Goal: Contribute content: Contribute content

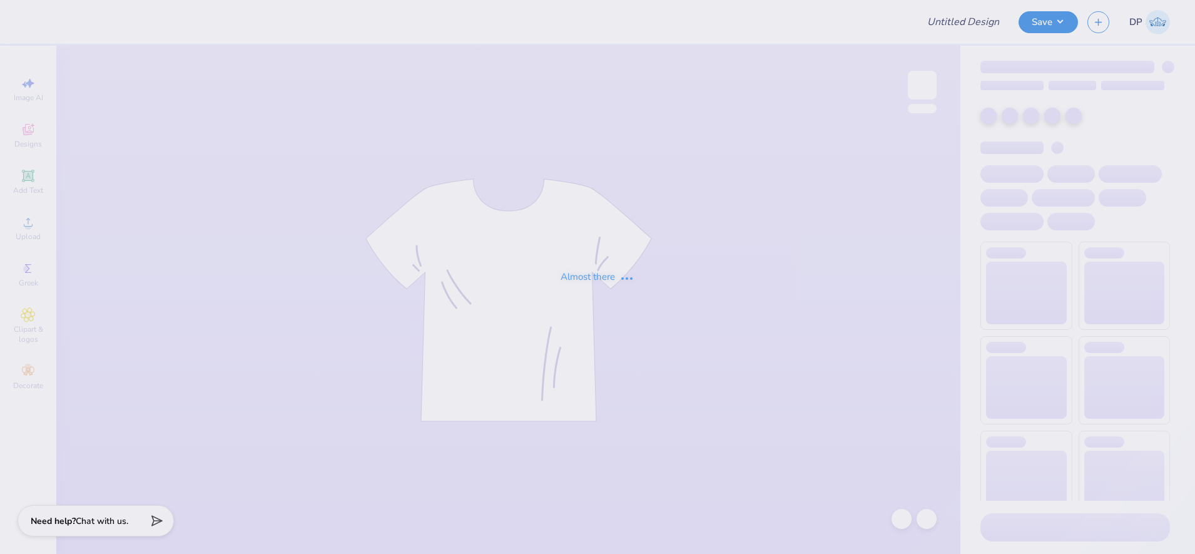
type input "Formal - Pi Phi"
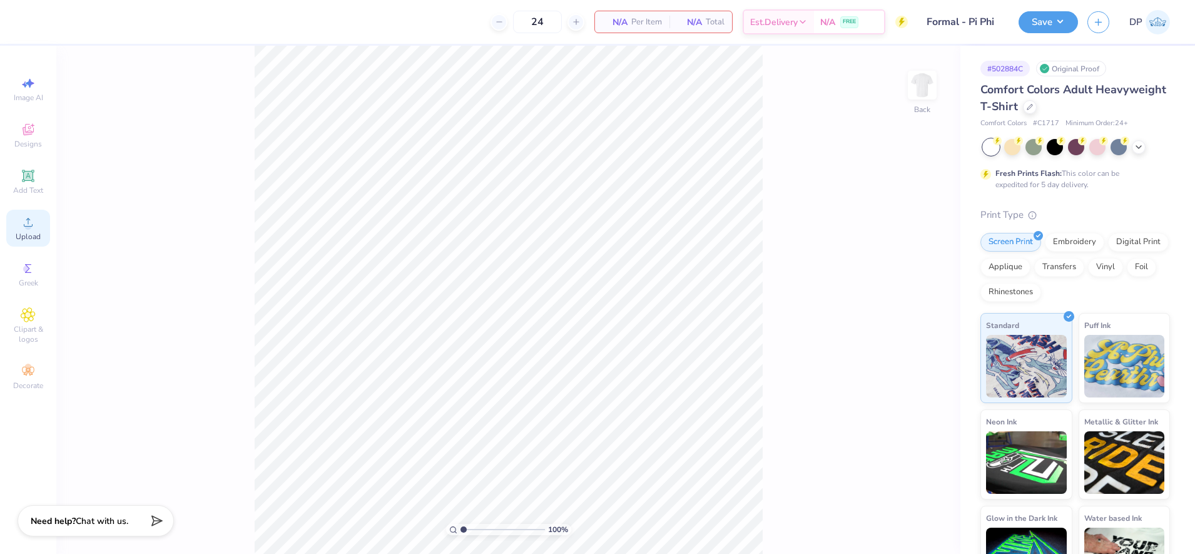
click at [33, 235] on span "Upload" at bounding box center [28, 236] width 25 height 10
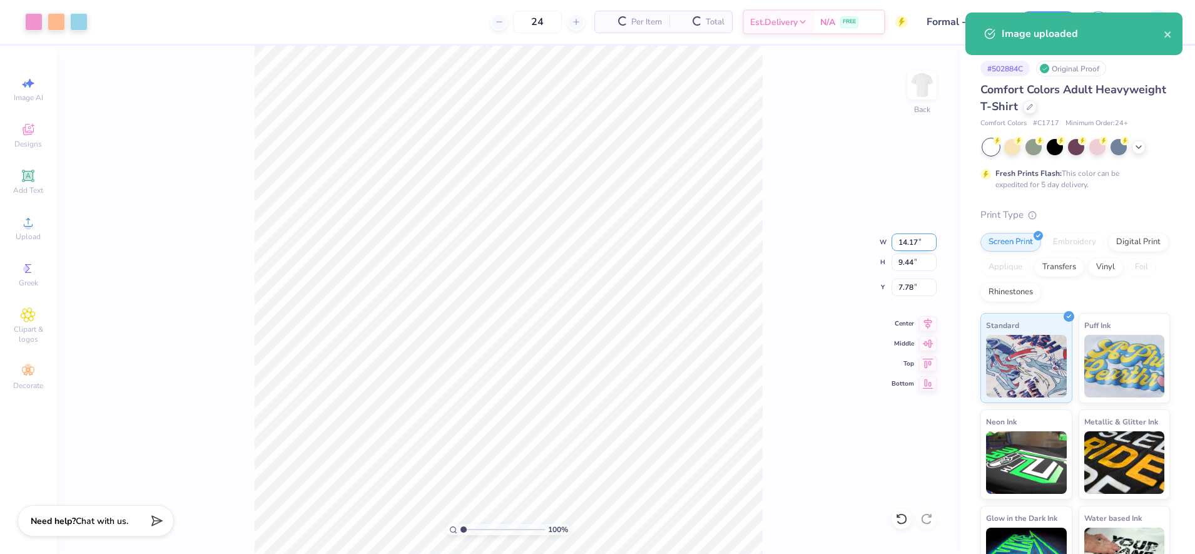
click at [901, 238] on input "14.17" at bounding box center [913, 242] width 45 height 18
type input "12.00"
type input "7.99"
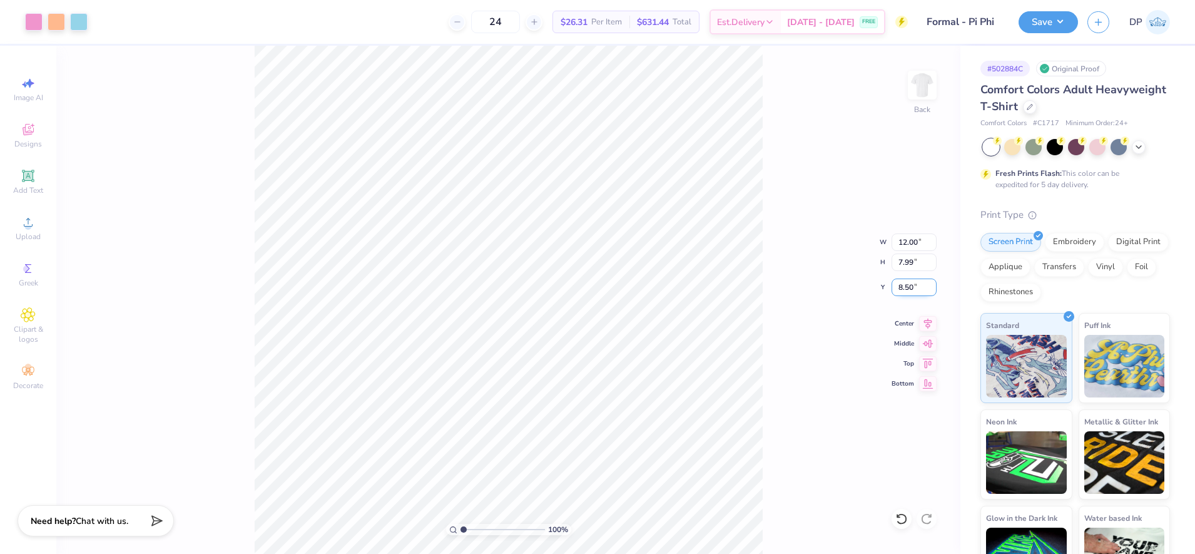
click at [903, 278] on input "8.50" at bounding box center [913, 287] width 45 height 18
type input "3.00"
click at [915, 245] on input "12.00" at bounding box center [913, 242] width 45 height 18
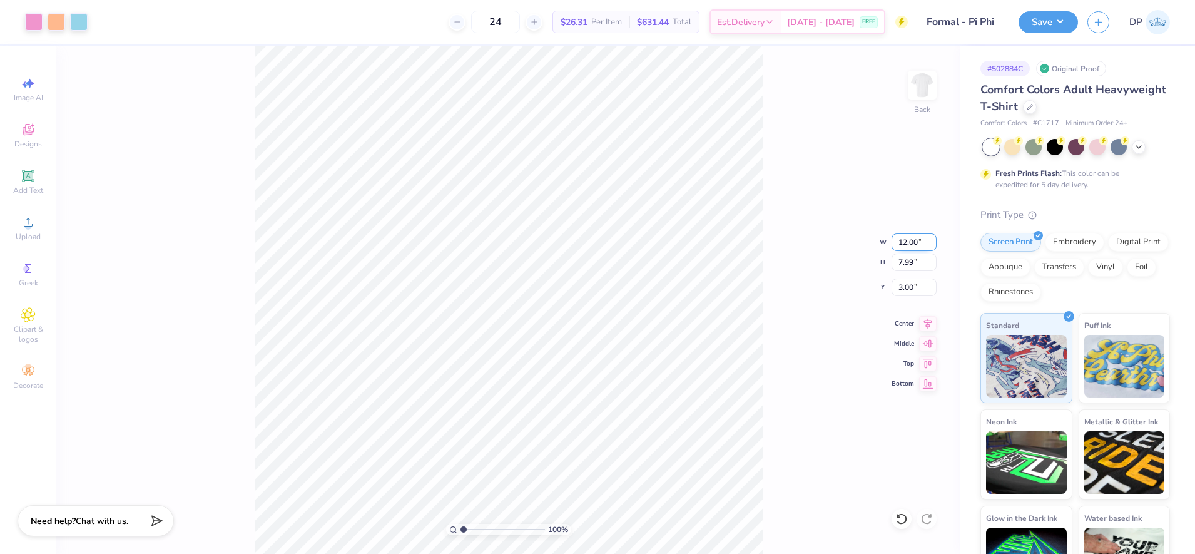
click at [915, 245] on input "12.00" at bounding box center [913, 242] width 45 height 18
type input "11.00"
type input "7.33"
type input "3.33"
click at [903, 287] on input "3.33" at bounding box center [913, 287] width 45 height 18
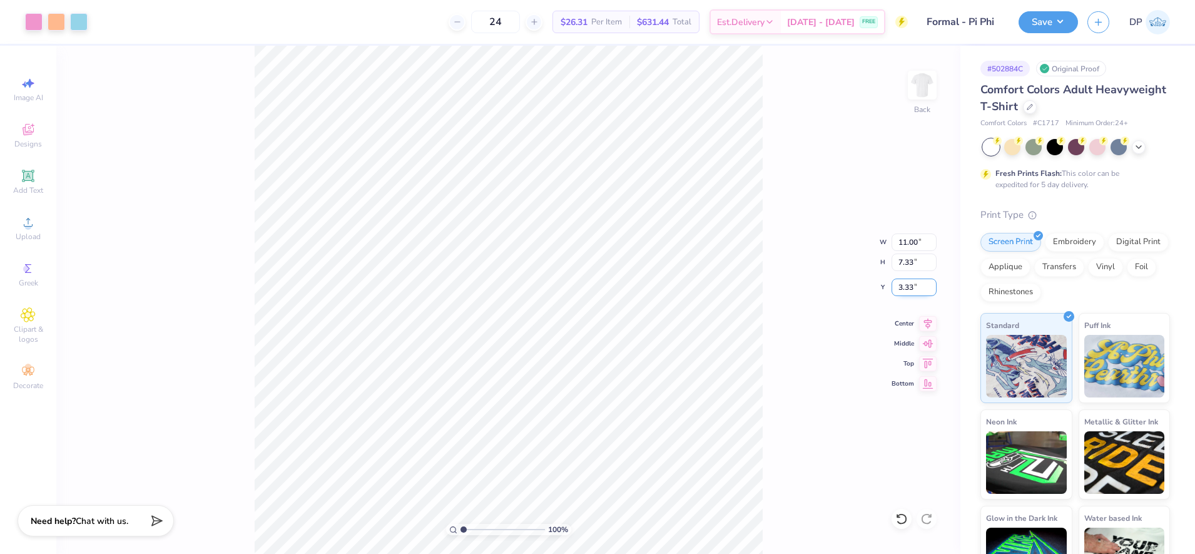
click at [903, 287] on input "3.33" at bounding box center [913, 287] width 45 height 18
click at [903, 287] on input "3.00" at bounding box center [913, 287] width 45 height 18
type input "3"
drag, startPoint x: 920, startPoint y: 286, endPoint x: 831, endPoint y: 290, distance: 88.9
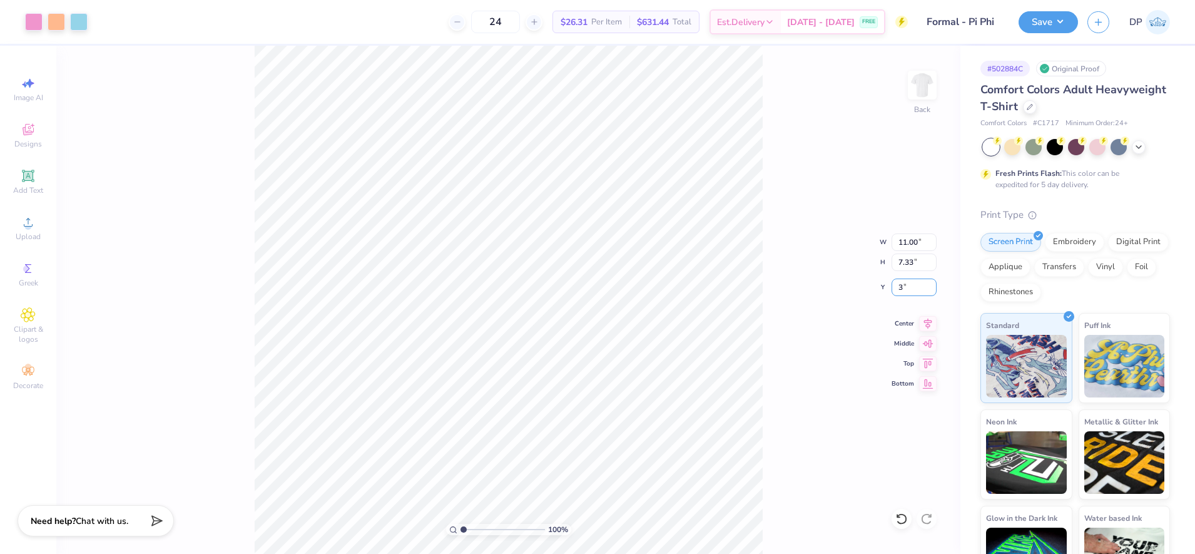
click at [831, 290] on div "100 % Back W 11.00 11.00 " H 7.33 7.33 " Y 3 3 " Center Middle Top Bottom" at bounding box center [508, 300] width 904 height 508
click at [898, 287] on input "3.00" at bounding box center [913, 287] width 45 height 18
type input "2.00"
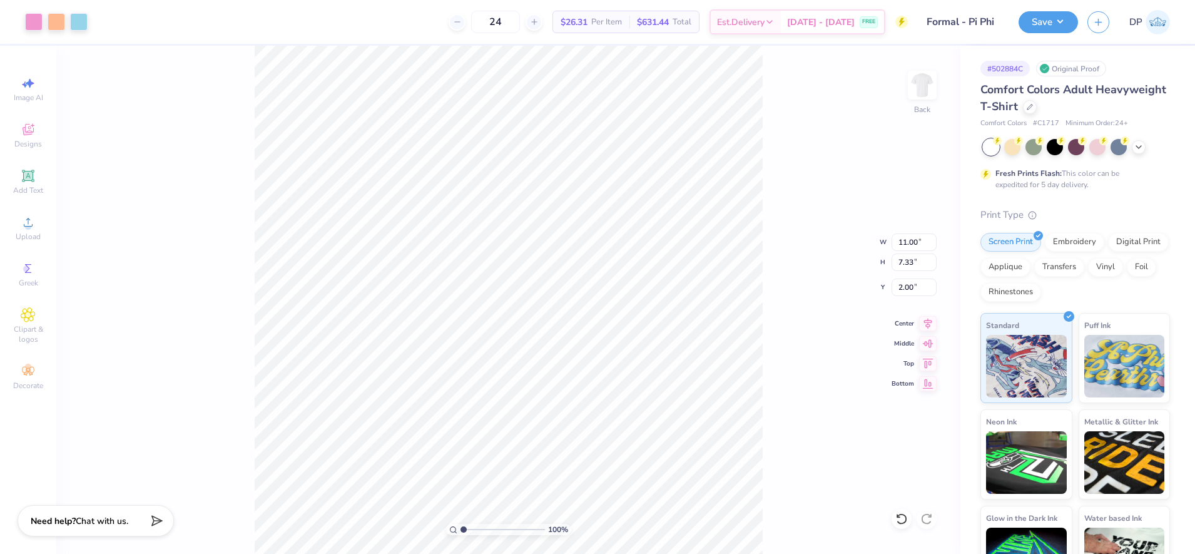
click at [823, 190] on div "100 % Back W 11.00 11.00 " H 7.33 7.33 " Y 2.00 2.00 " Center Middle Top Bottom" at bounding box center [508, 300] width 904 height 508
click at [418, 338] on div "100 % Back" at bounding box center [508, 300] width 904 height 508
drag, startPoint x: 908, startPoint y: 240, endPoint x: 901, endPoint y: 239, distance: 6.3
click at [901, 239] on input "11.00" at bounding box center [913, 242] width 45 height 18
type input "10.00"
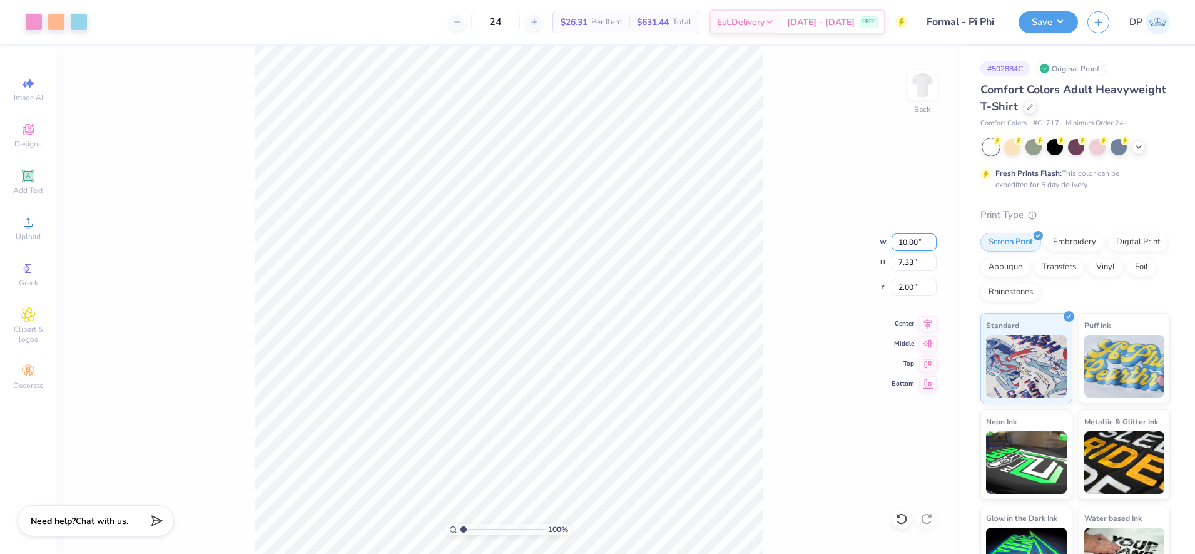
type input "6.66"
type input "2.33"
click at [906, 288] on input "2.33" at bounding box center [913, 287] width 45 height 18
type input "2.50"
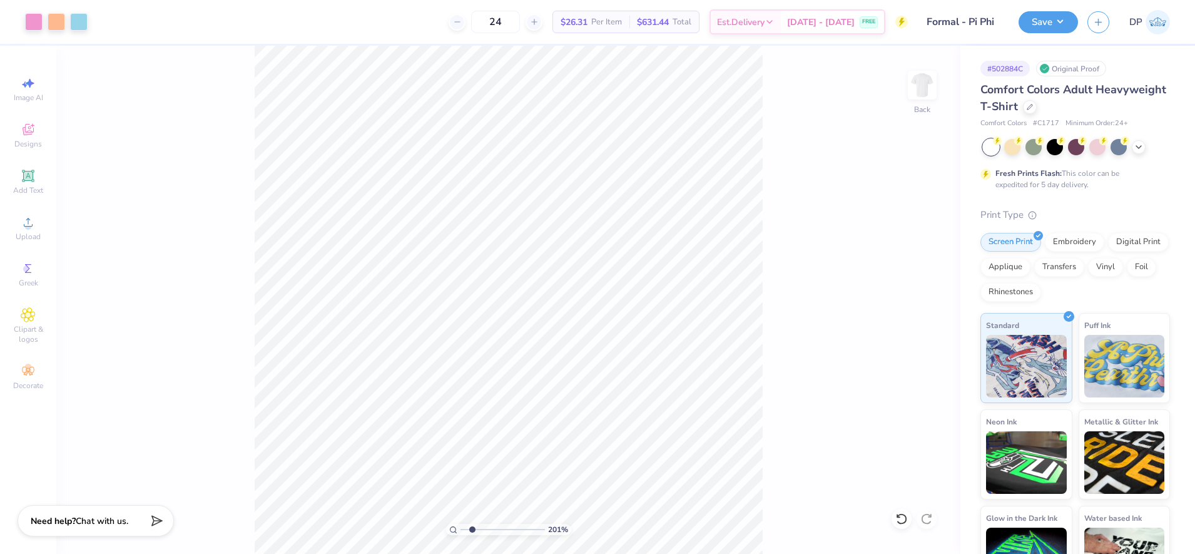
drag, startPoint x: 461, startPoint y: 529, endPoint x: 472, endPoint y: 530, distance: 10.8
type input "2.01"
click at [472, 530] on input "range" at bounding box center [502, 529] width 84 height 11
click at [28, 183] on div "Add Text" at bounding box center [28, 181] width 44 height 37
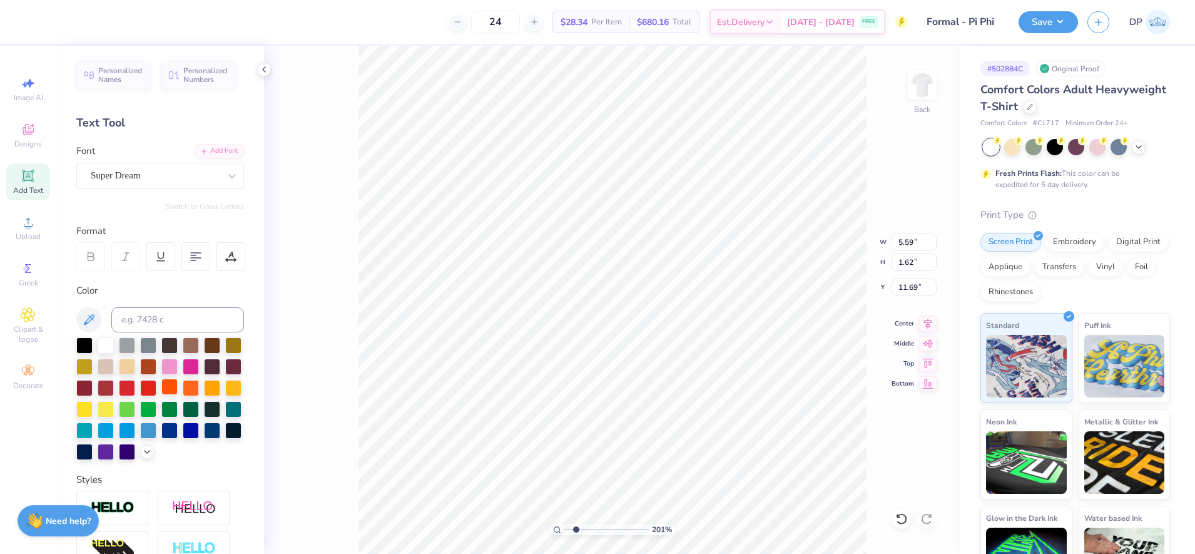
click at [178, 387] on div at bounding box center [169, 386] width 16 height 16
type input "4.21"
type input "1.22"
type input "11.67"
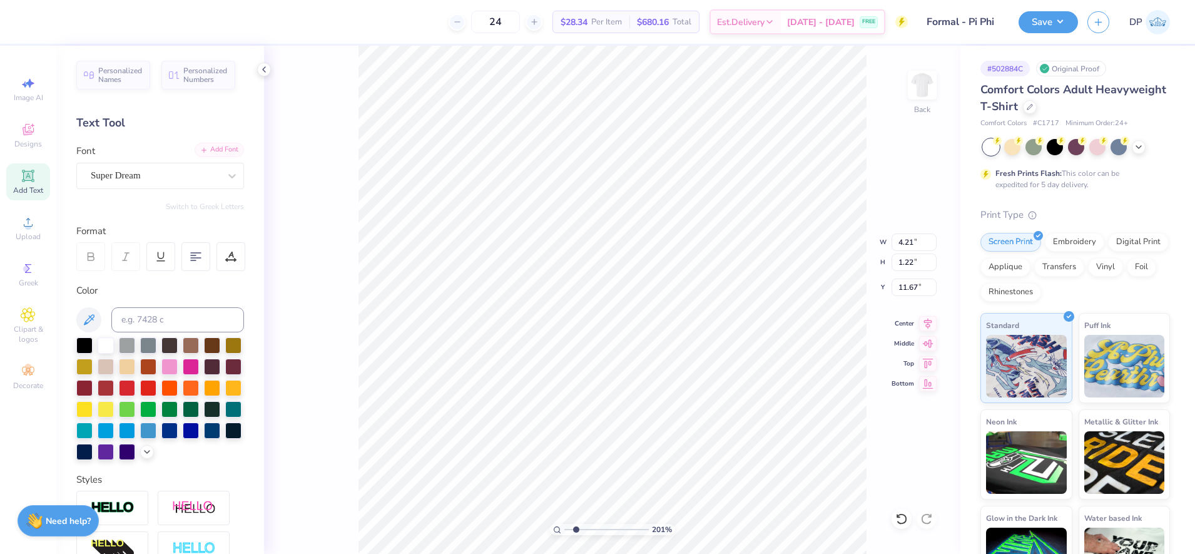
type textarea "[DATE]"
click at [213, 148] on div "Add Font" at bounding box center [219, 150] width 49 height 14
click at [226, 173] on icon at bounding box center [232, 176] width 13 height 13
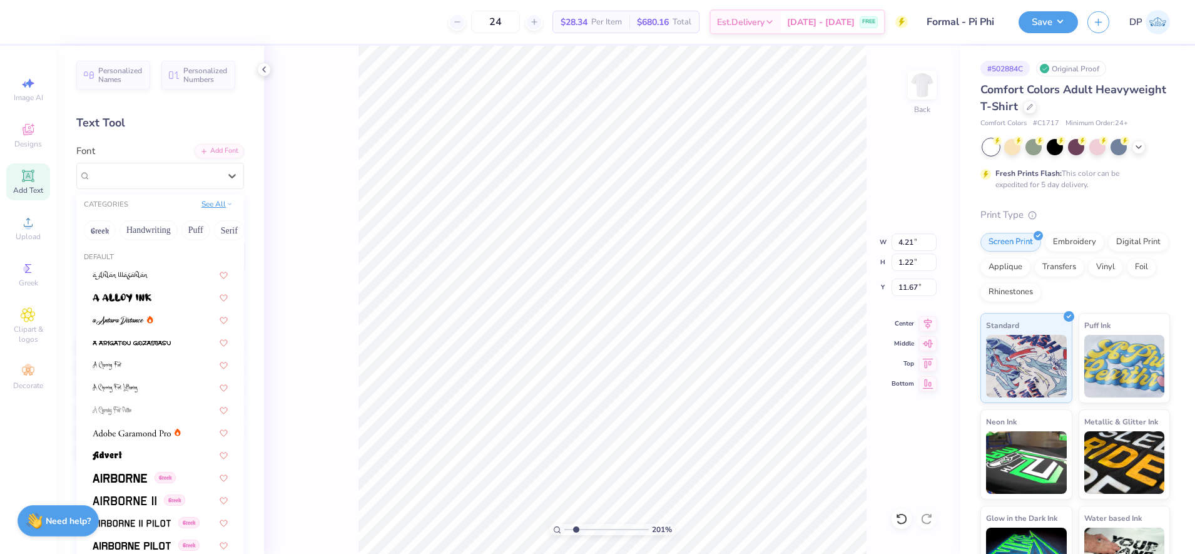
paste input "Archive Garamond"
type input "Archive Garamond"
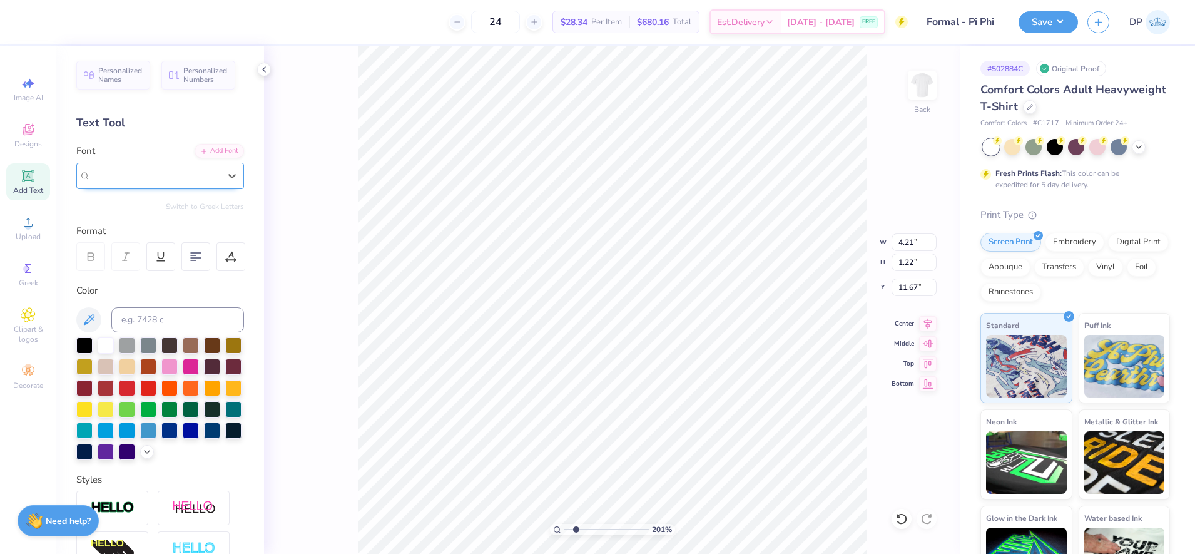
drag, startPoint x: 177, startPoint y: 172, endPoint x: 125, endPoint y: 173, distance: 51.9
click at [125, 173] on div "Super Dream" at bounding box center [154, 175] width 131 height 19
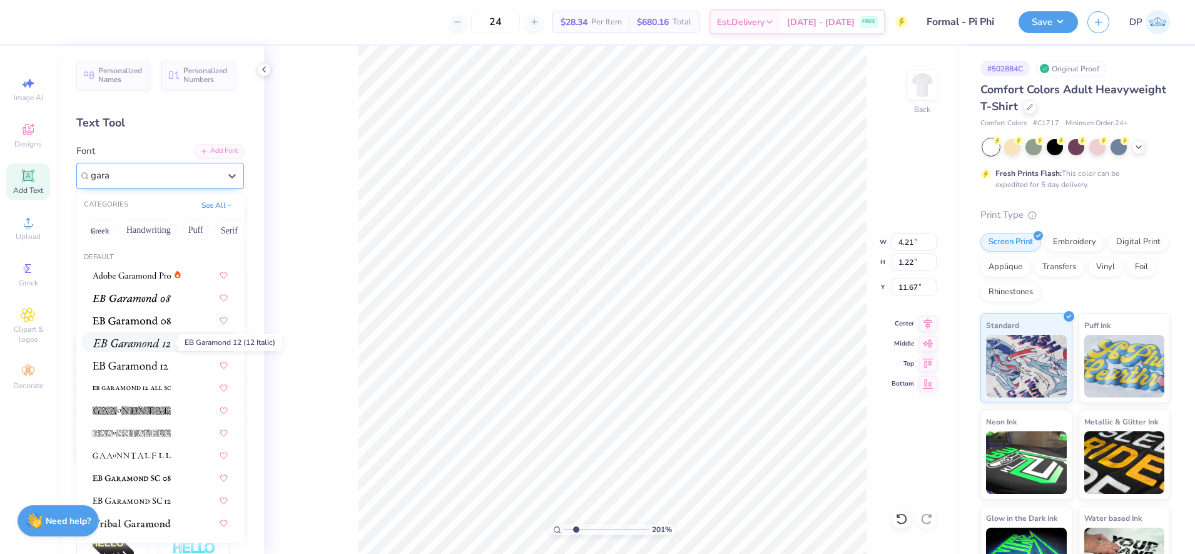
click at [143, 347] on img at bounding box center [132, 342] width 78 height 9
type input "gara"
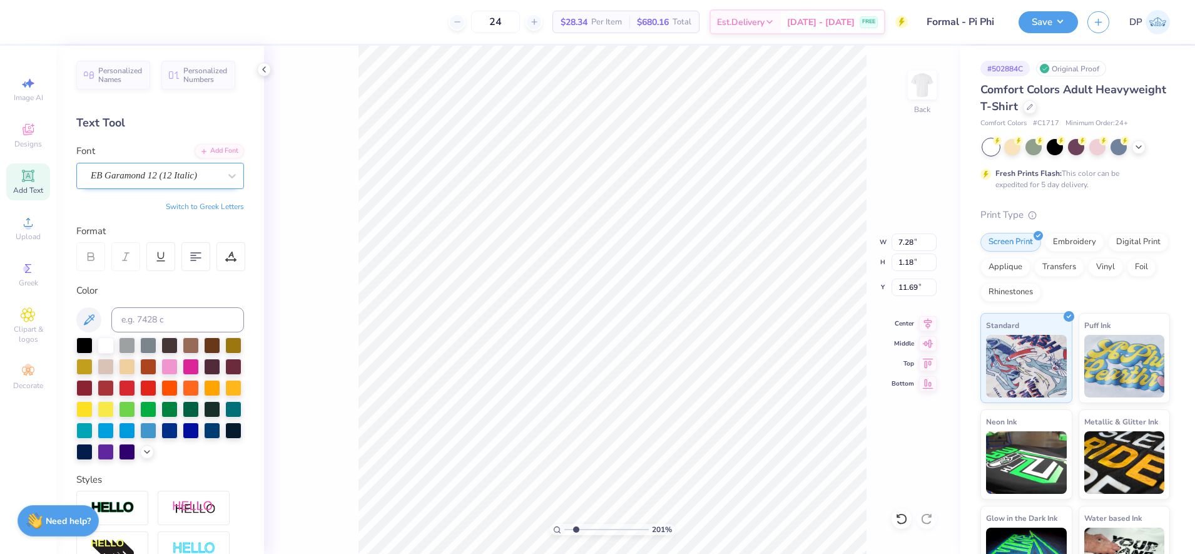
click at [181, 173] on div "EB Garamond 12 (12 Italic)" at bounding box center [154, 175] width 131 height 19
click at [126, 181] on div "EB Garamond 12 (12 Italic)" at bounding box center [154, 175] width 131 height 19
click at [140, 180] on div "EB Garamond 12 (12 Italic)" at bounding box center [154, 175] width 131 height 19
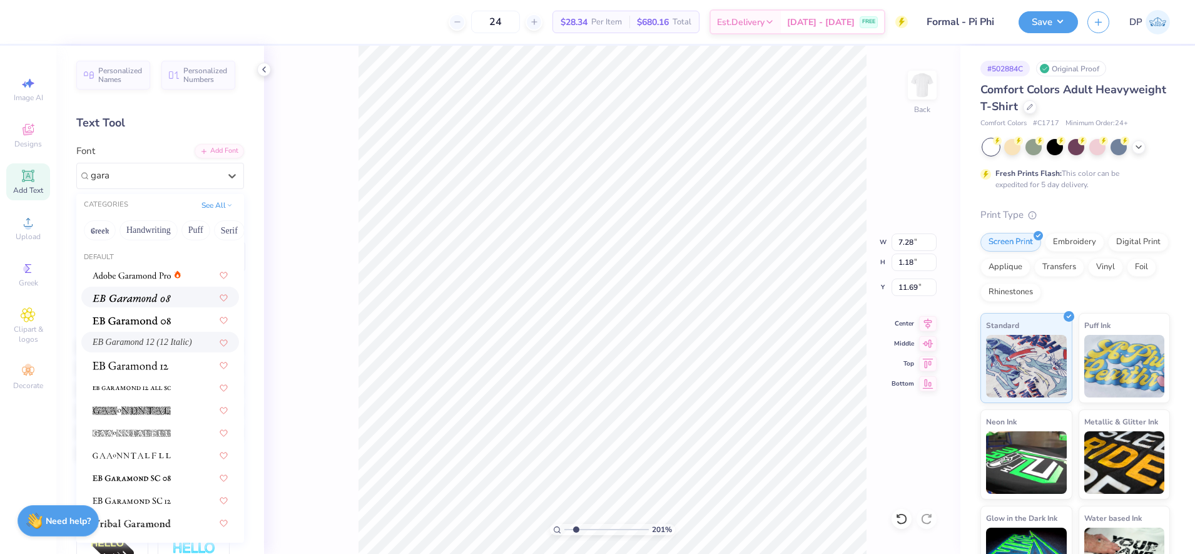
click at [143, 295] on img at bounding box center [132, 297] width 78 height 9
type input "gara"
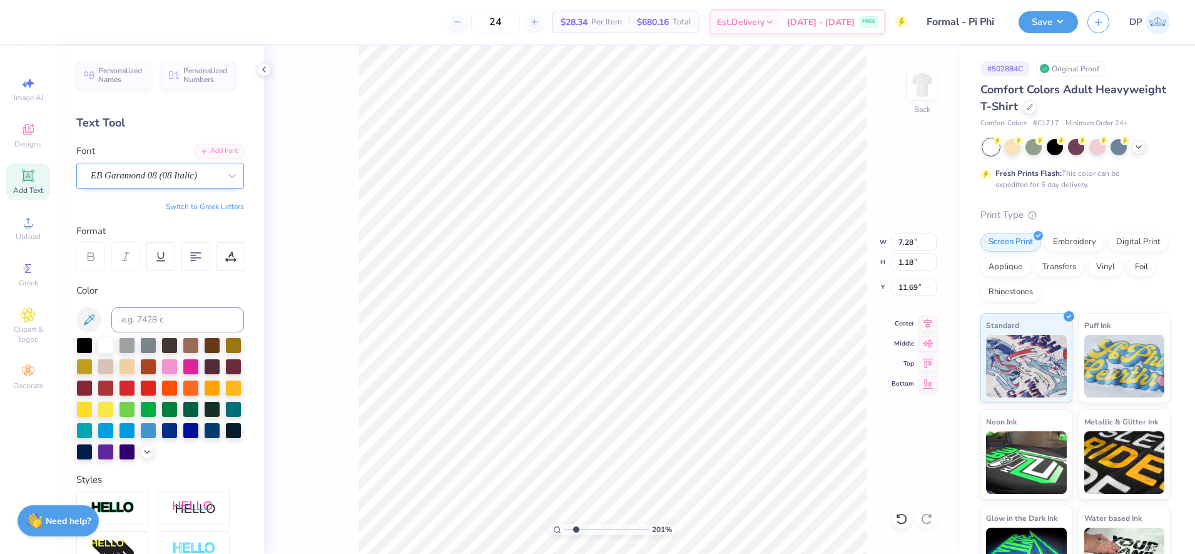
click at [168, 173] on div "EB Garamond 08 (08 Italic)" at bounding box center [154, 175] width 131 height 19
type input "3.72"
type input "0.60"
type input "7.99"
type input "3.33"
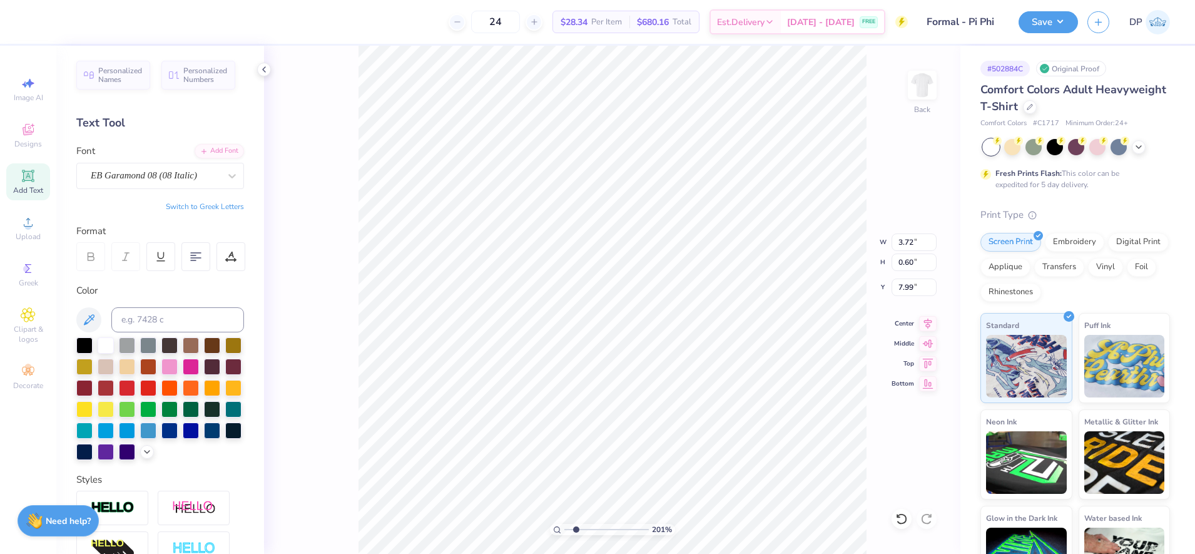
type input "0.54"
type input "8.06"
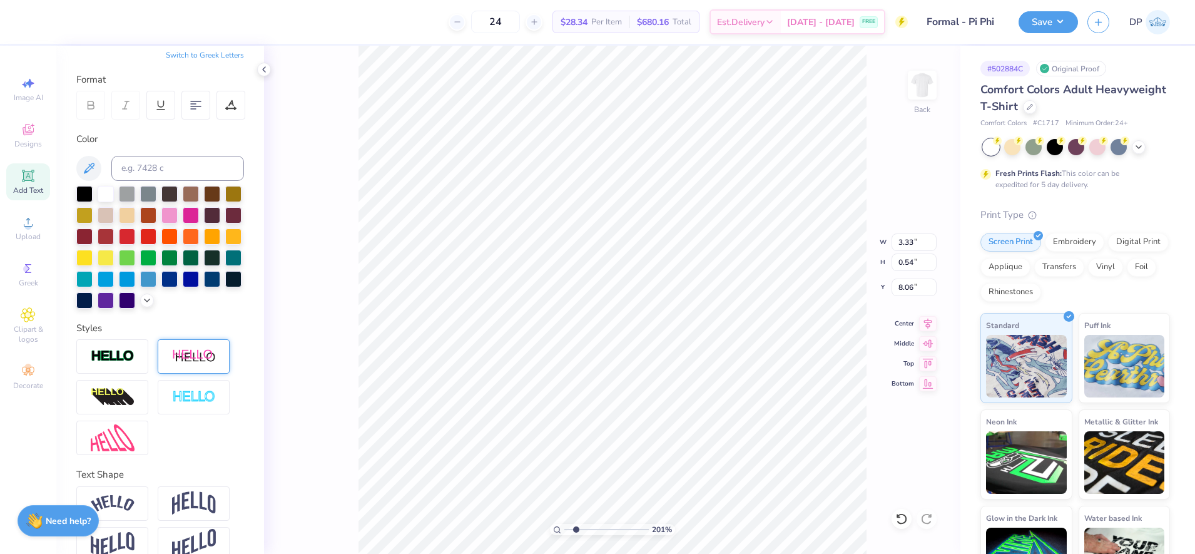
scroll to position [195, 0]
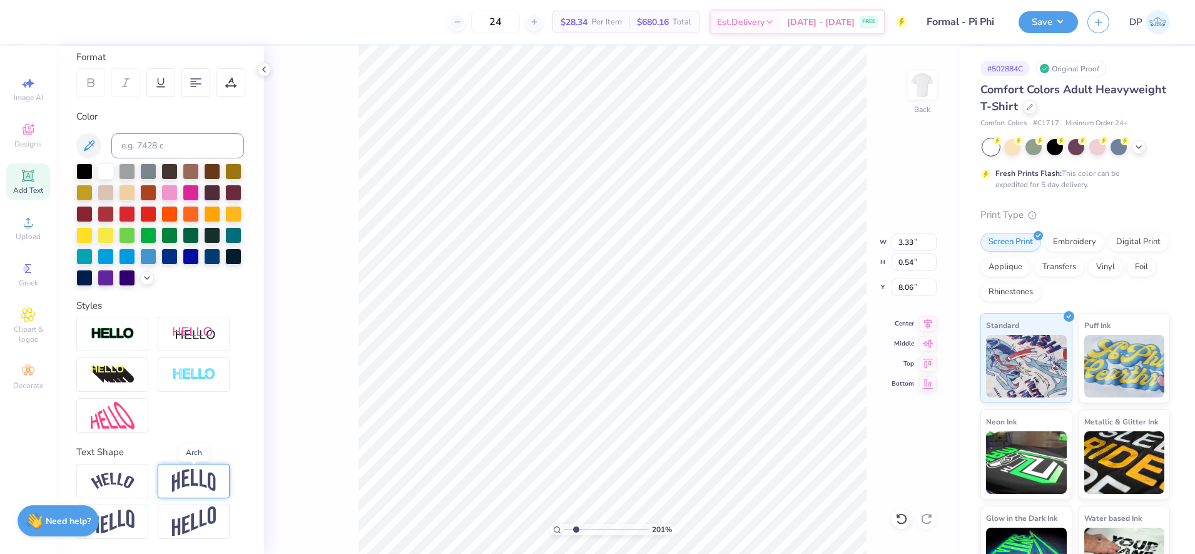
click at [175, 485] on img at bounding box center [194, 481] width 44 height 24
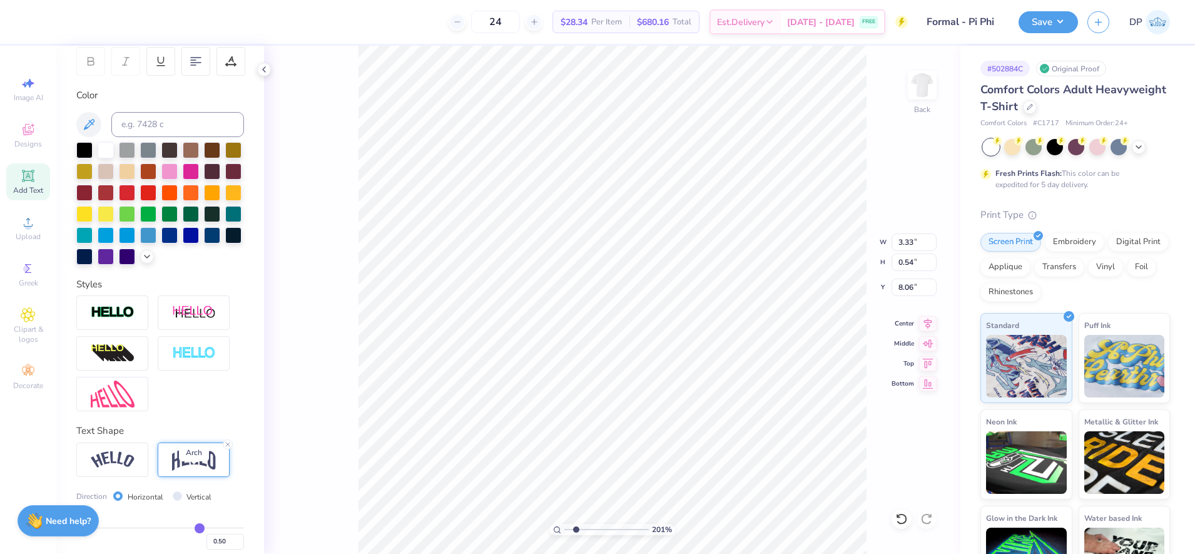
type input "1.11"
type input "7.77"
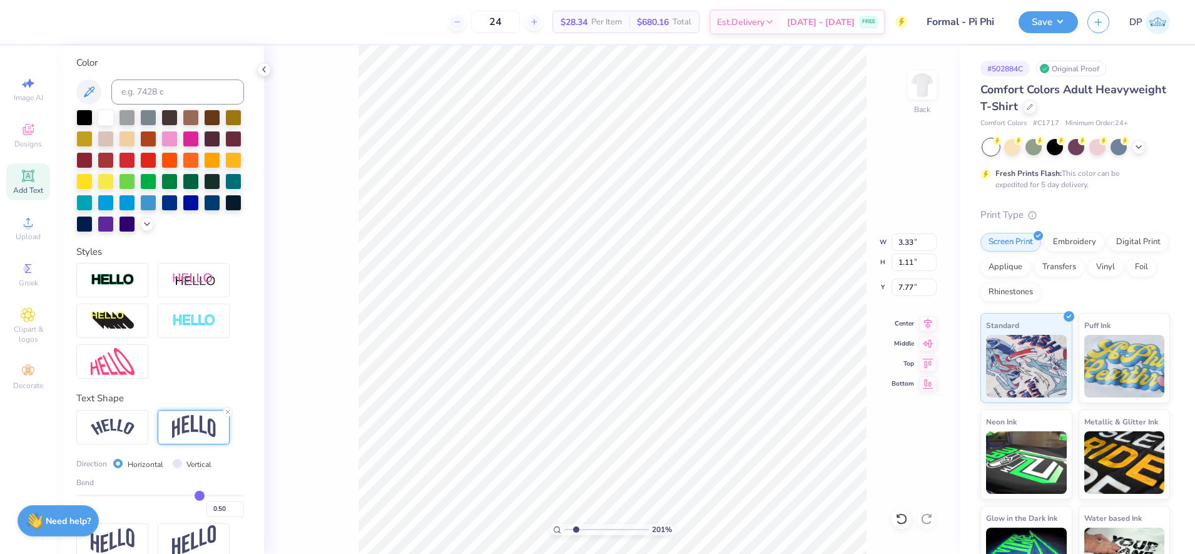
scroll to position [268, 0]
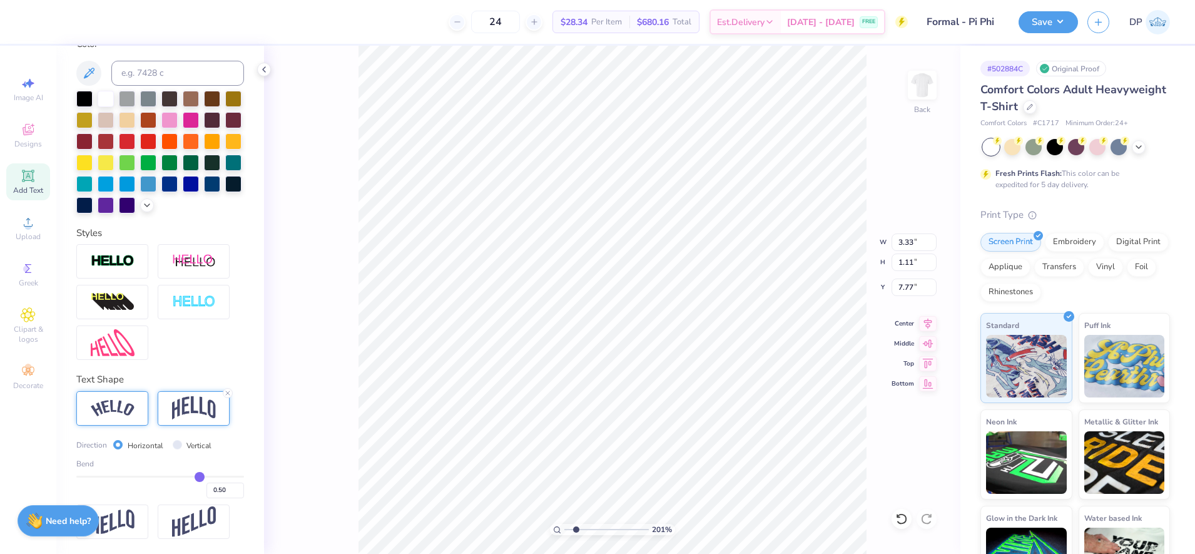
click at [124, 408] on img at bounding box center [113, 408] width 44 height 17
type input "3.89"
type input "0.92"
type input "7.87"
type input "0.48"
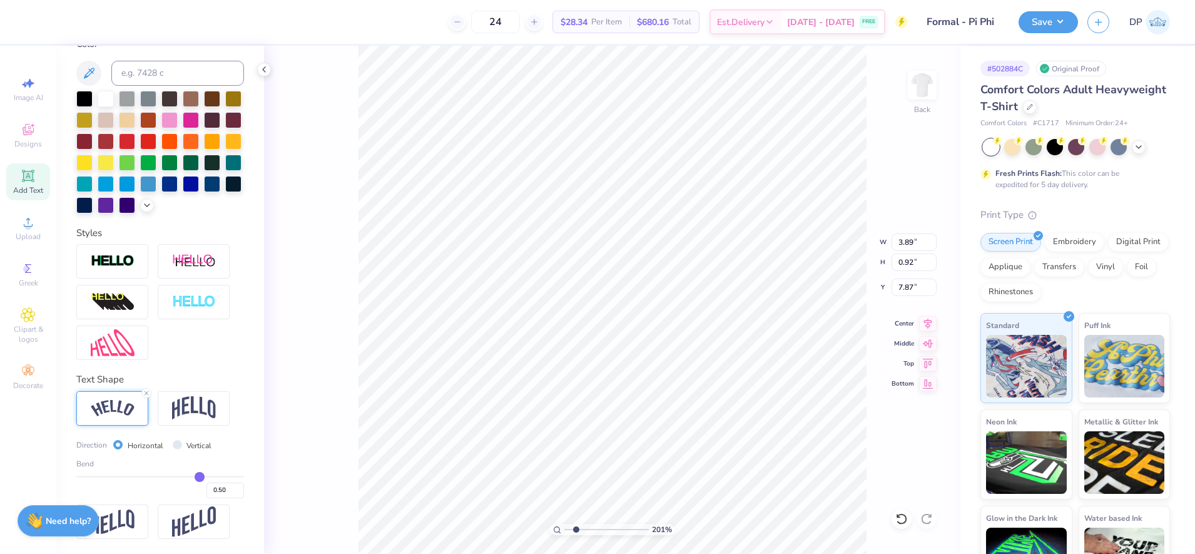
type input "0.48"
type input "0.46"
type input "0.44"
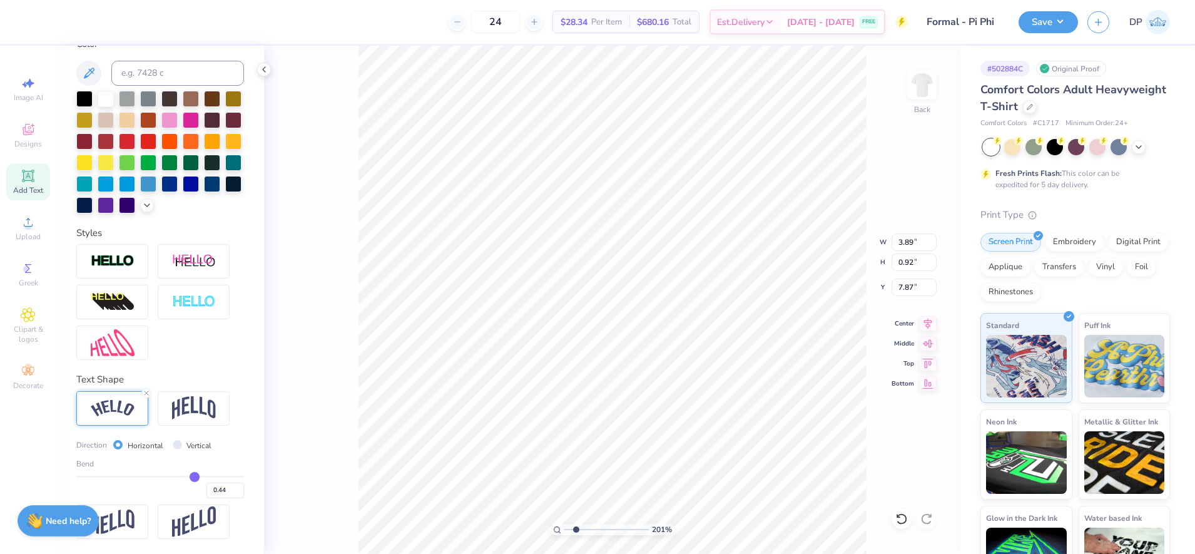
type input "0.43"
type input "0.42"
type input "0.41"
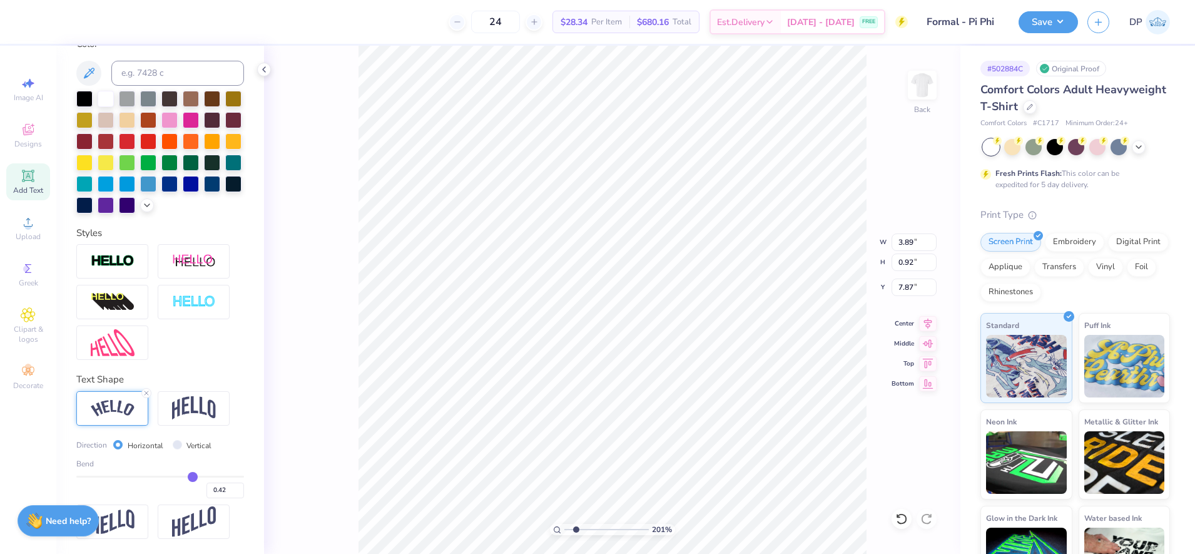
type input "0.41"
type input "0.4"
type input "0.40"
type input "0.3"
type input "0.30"
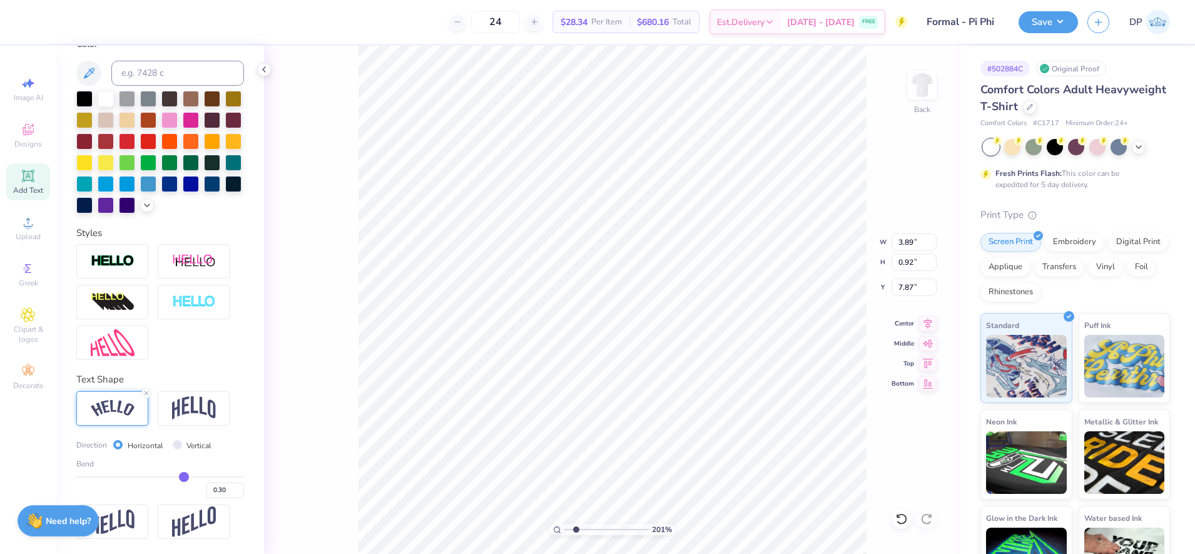
type input "0.28"
type input "0.26"
type input "0.23"
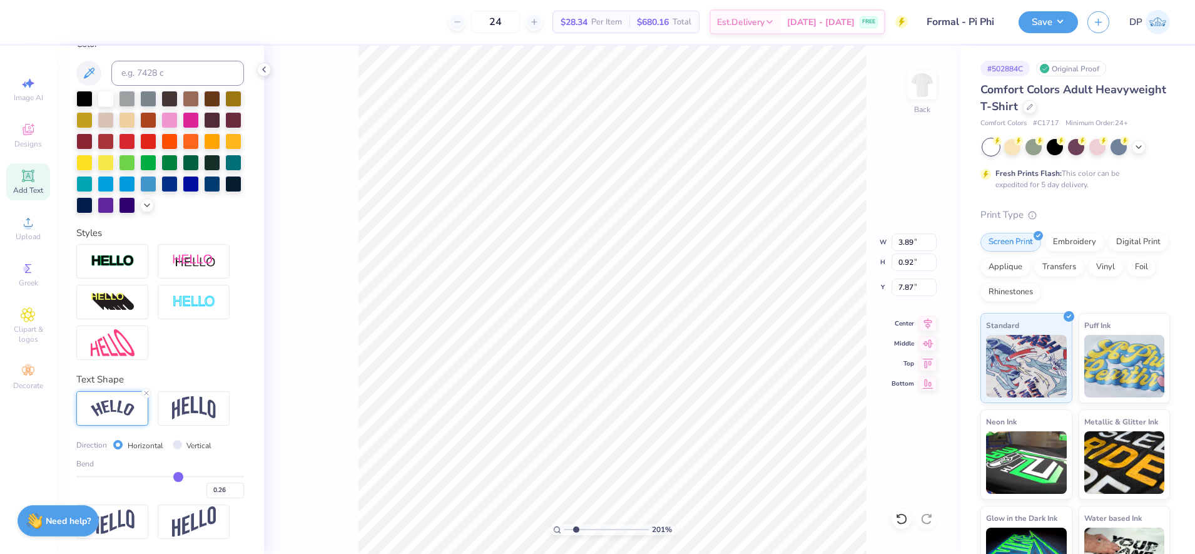
type input "0.23"
type input "0.21"
type input "0.18"
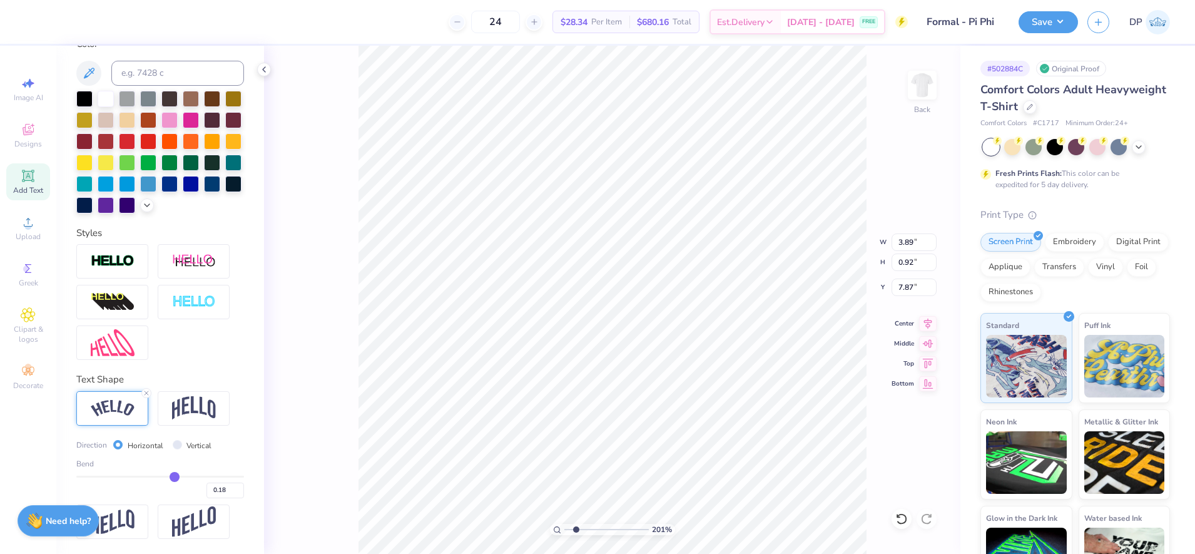
type input "0.15"
type input "0.11"
type input "0.09"
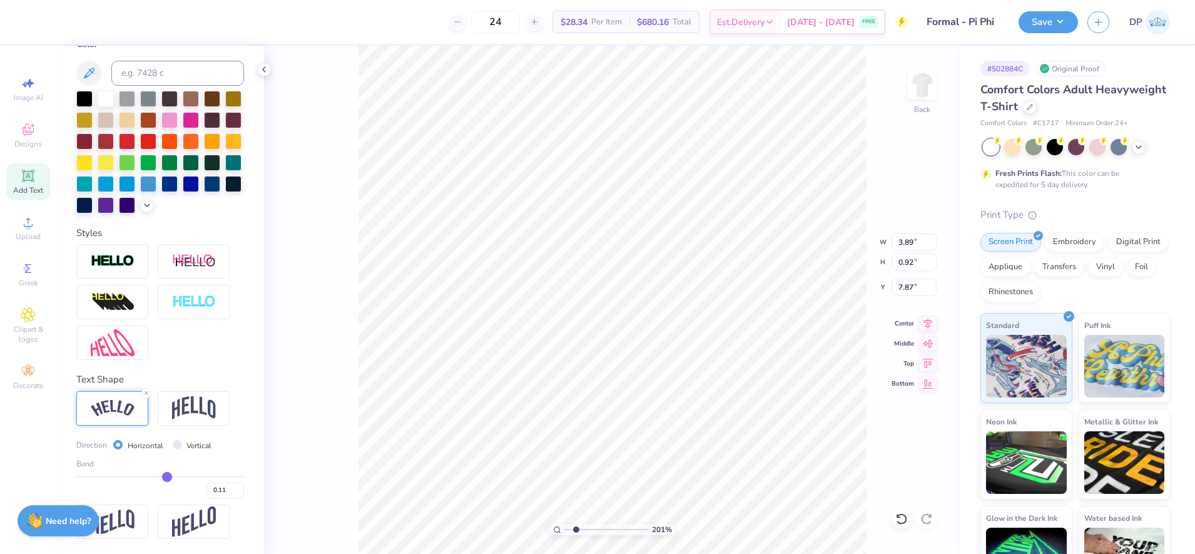
type input "0.09"
type input "0.07"
type input "0.05"
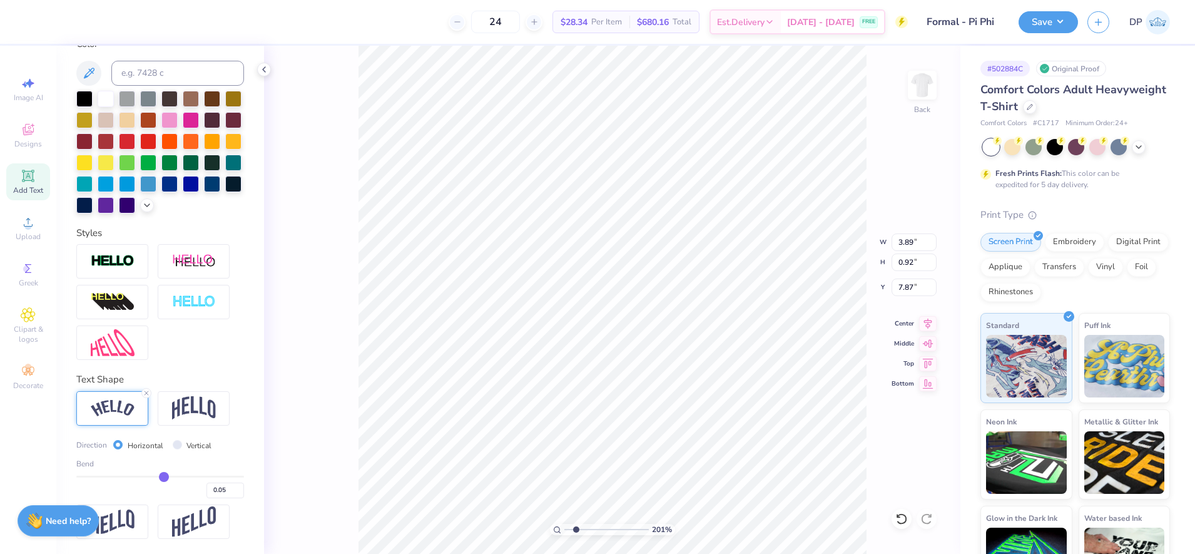
type input "0.04"
type input "0.02"
type input "0"
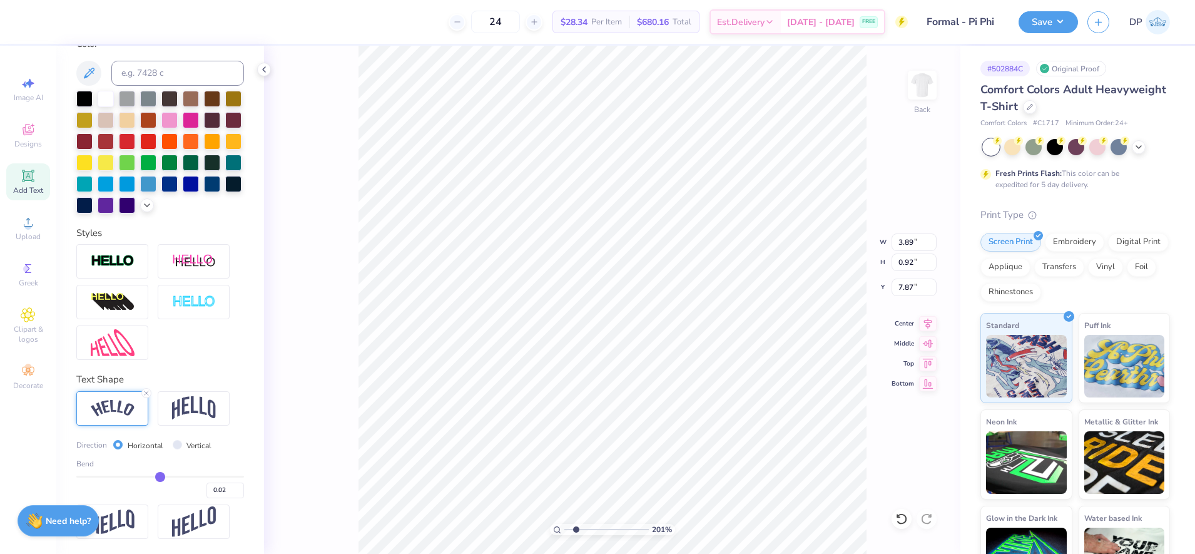
type input "0.00"
type input "-0.01"
type input "-0.03"
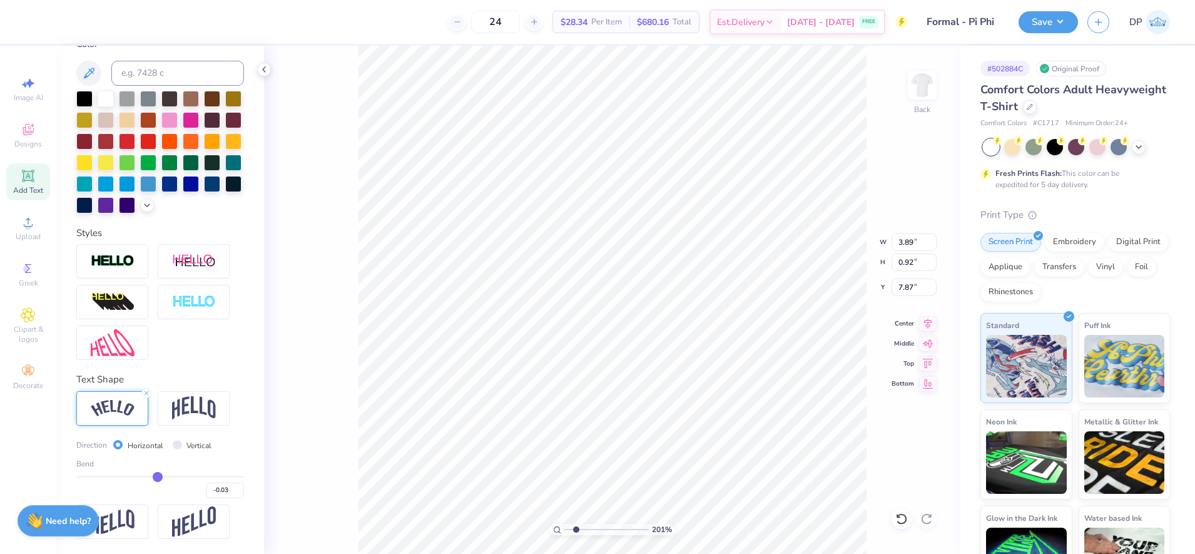
type input "-0.06"
type input "-0.07"
type input "-0.1"
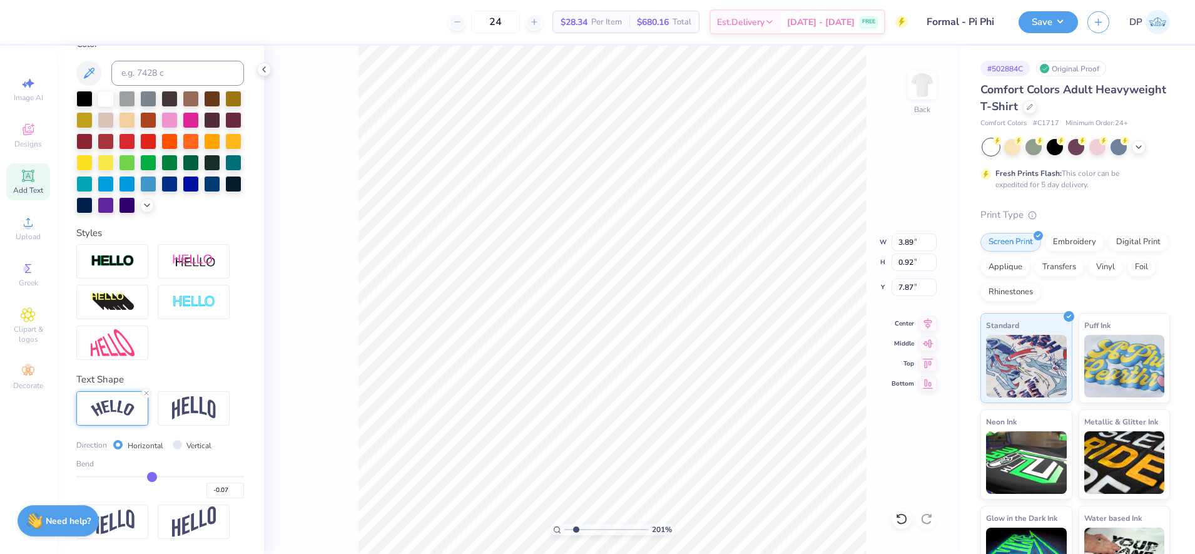
type input "-0.10"
type input "-0.12"
type input "-0.14"
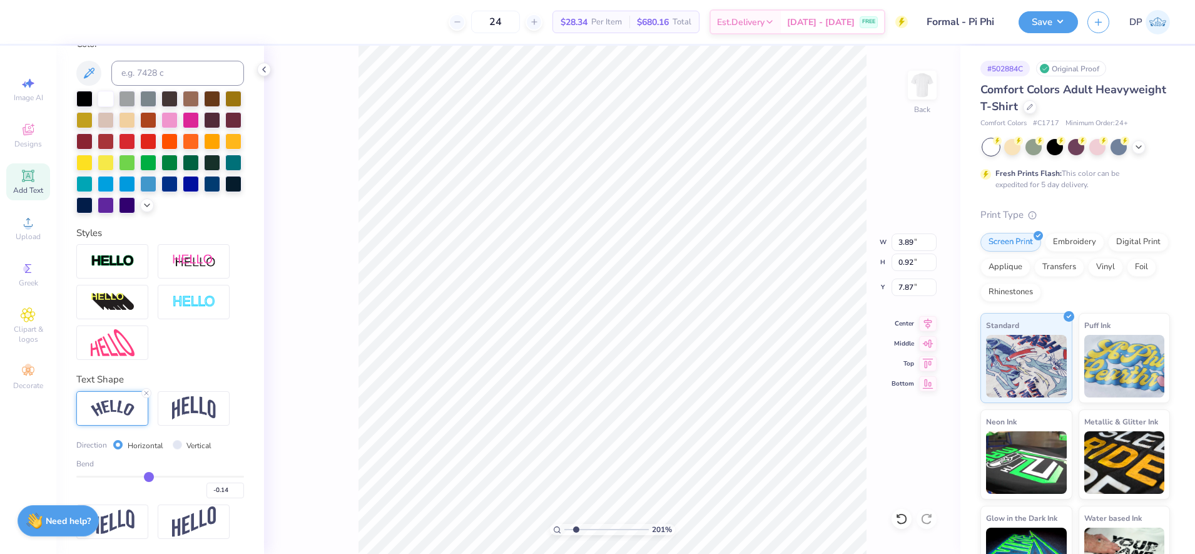
type input "-0.15"
type input "-0.17"
type input "-0.18"
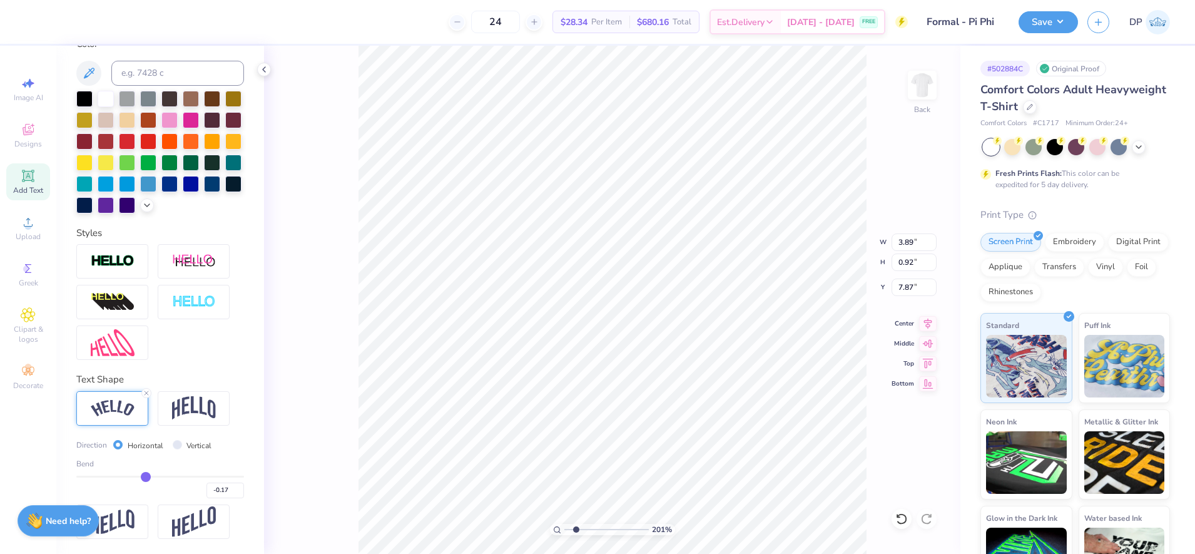
type input "-0.18"
type input "-0.19"
drag, startPoint x: 190, startPoint y: 474, endPoint x: 140, endPoint y: 473, distance: 50.1
type input "-0.19"
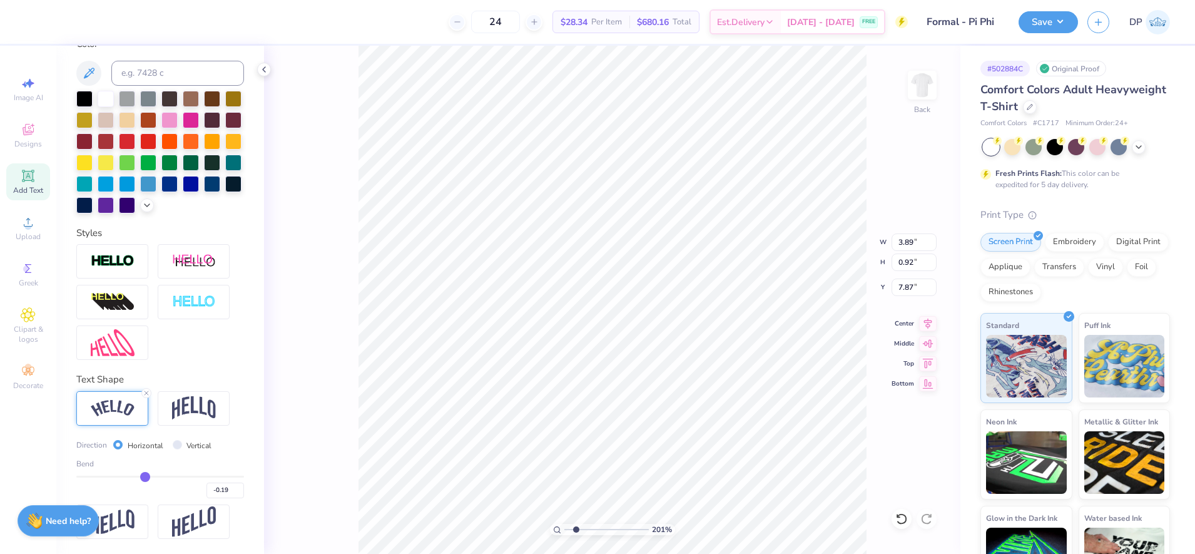
click at [140, 475] on input "range" at bounding box center [160, 476] width 168 height 2
type input "3.52"
type input "0.58"
type input "8.04"
type input "-0.21"
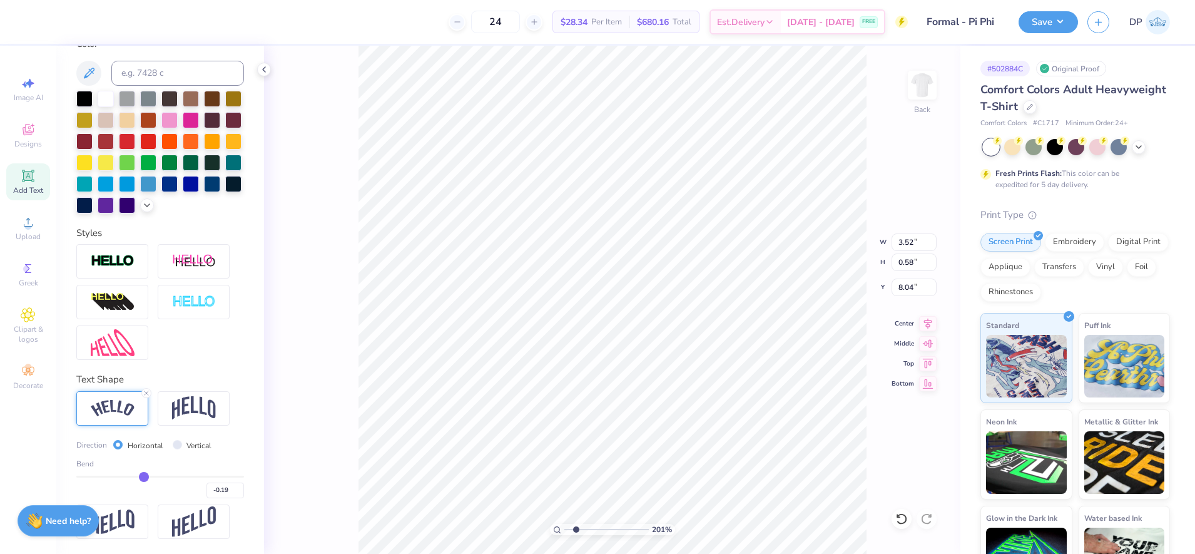
type input "-0.21"
type input "-0.2"
type input "-0.20"
type input "-0.19"
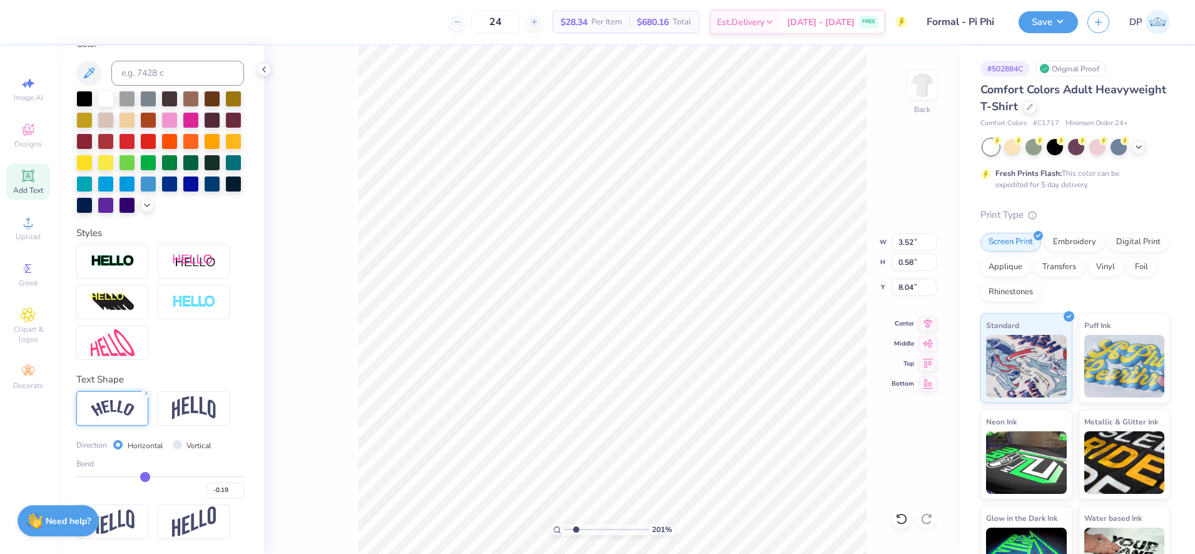
click at [140, 475] on input "range" at bounding box center [160, 476] width 168 height 2
drag, startPoint x: 196, startPoint y: 404, endPoint x: 166, endPoint y: 449, distance: 53.3
click at [196, 404] on img at bounding box center [194, 408] width 44 height 24
type input "3.33"
type input "0.75"
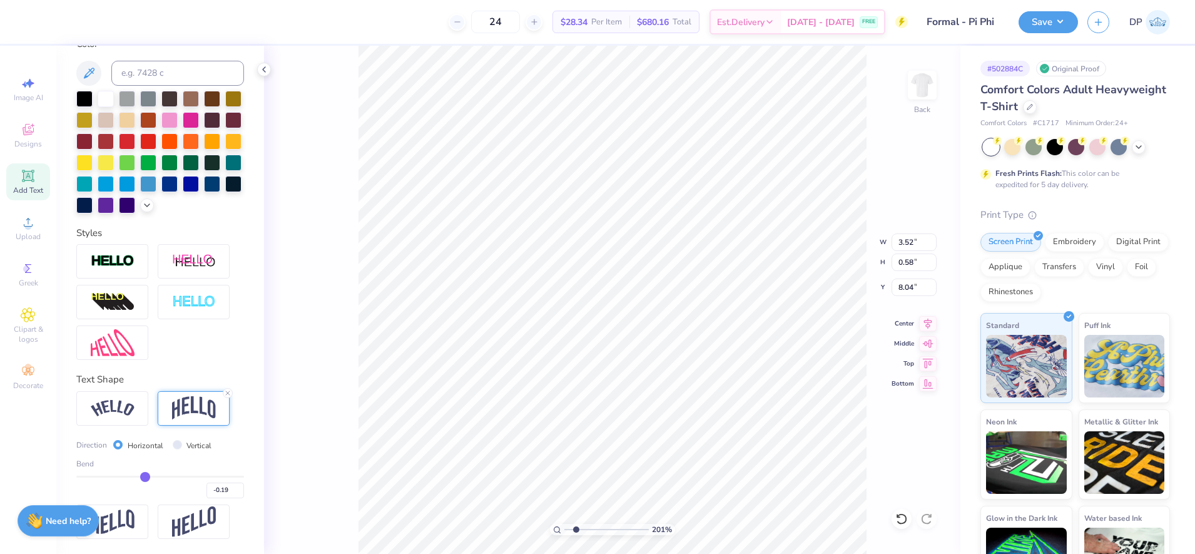
type input "7.95"
type input "-0.22"
type input "-0.23"
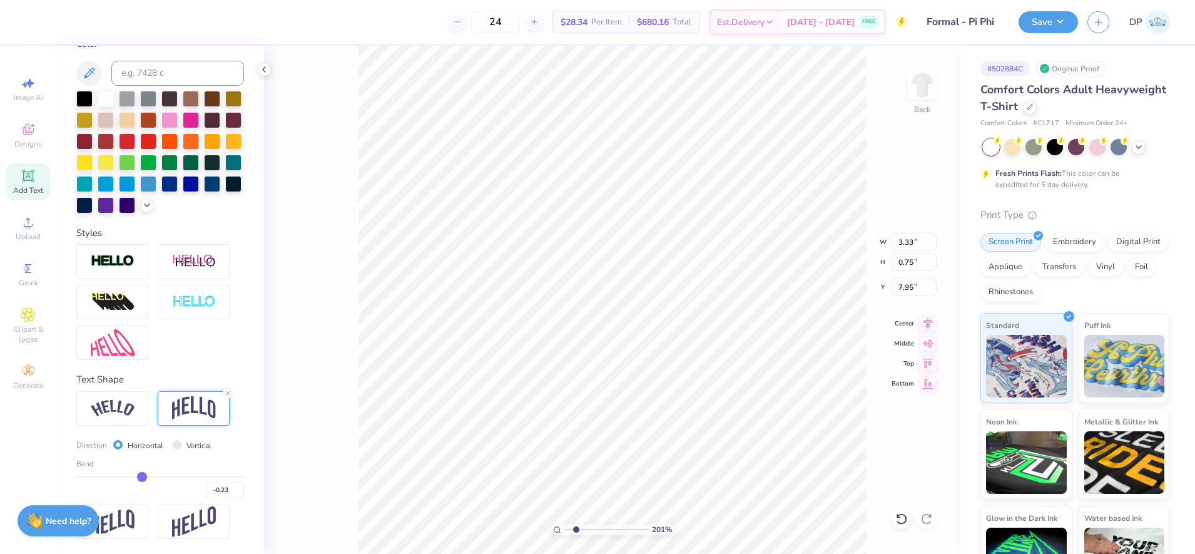
type input "-0.23"
click at [138, 477] on input "range" at bounding box center [160, 476] width 168 height 2
type input "0.80"
type input "7.92"
click at [138, 477] on input "range" at bounding box center [160, 476] width 168 height 2
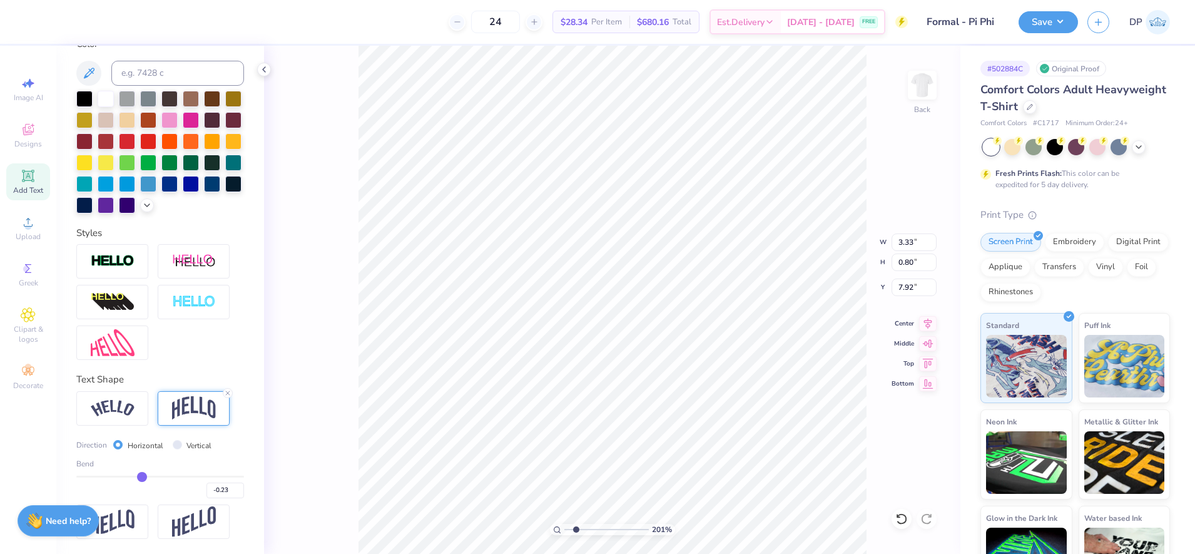
type input "-0.22"
type input "-0.21"
type input "-0.2"
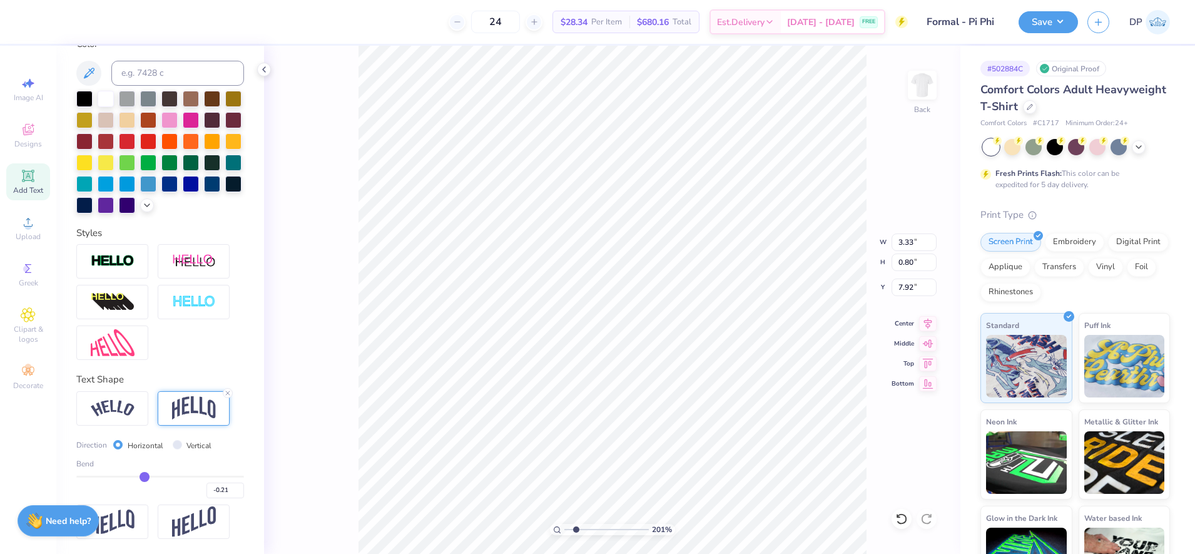
type input "-0.20"
type input "-0.19"
type input "-0.18"
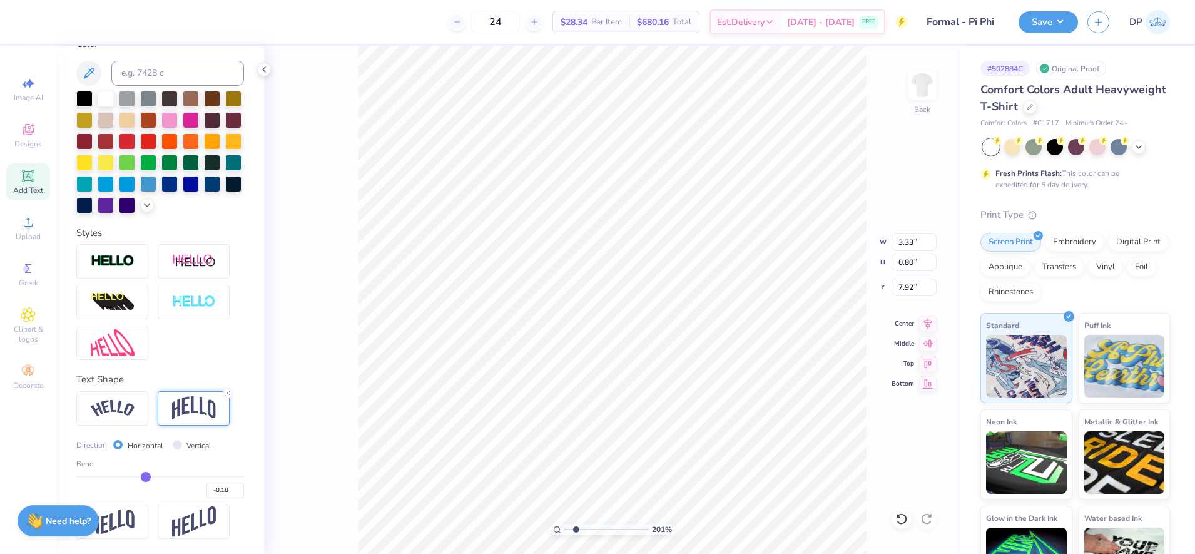
type input "-0.17"
type input "-0.16"
type input "-0.15"
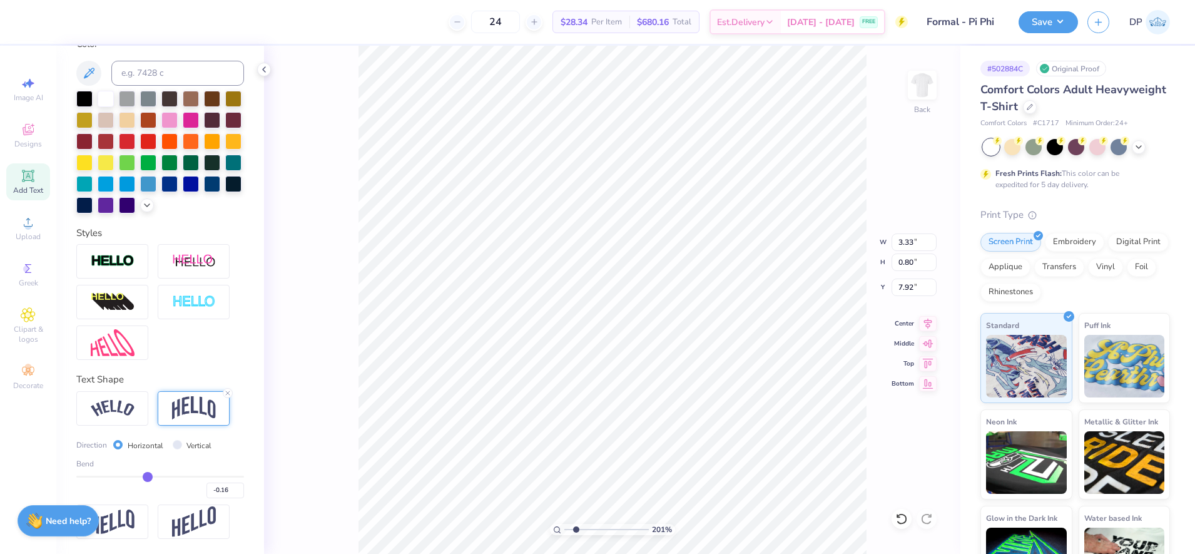
type input "-0.15"
type input "-0.14"
type input "-0.13"
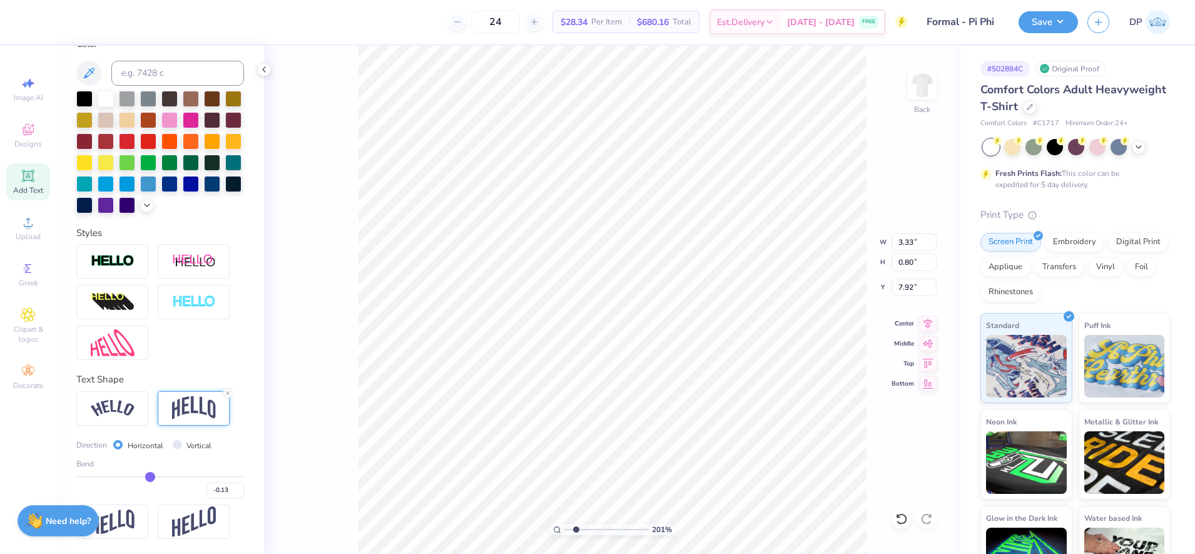
type input "-0.12"
drag, startPoint x: 138, startPoint y: 477, endPoint x: 145, endPoint y: 478, distance: 7.5
type input "-0.12"
click at [145, 477] on input "range" at bounding box center [160, 476] width 168 height 2
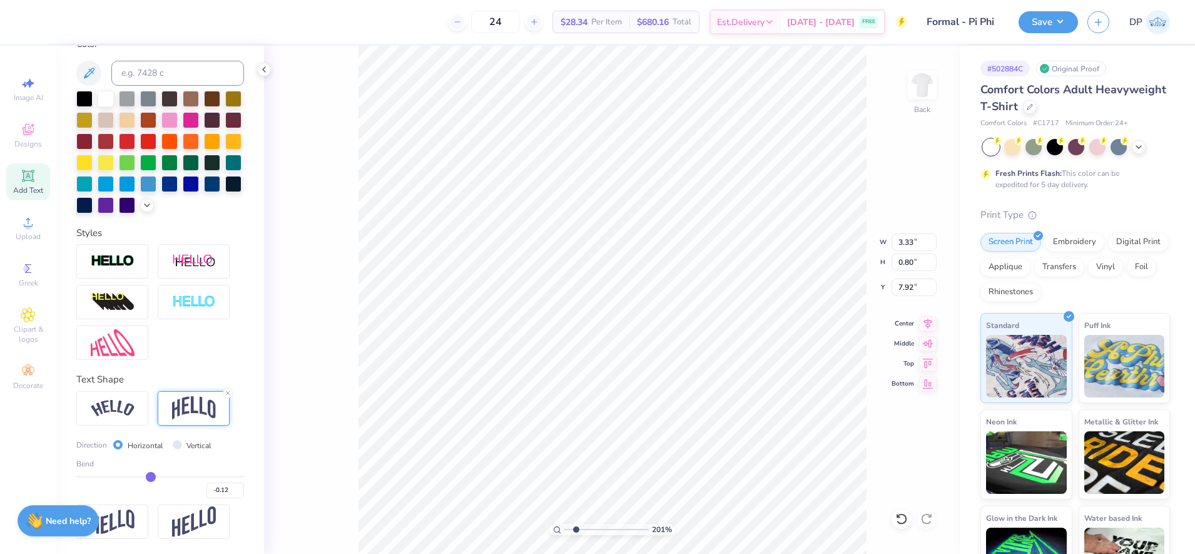
type input "0.66"
type input "8.00"
type input "-0.13"
type input "-0.14"
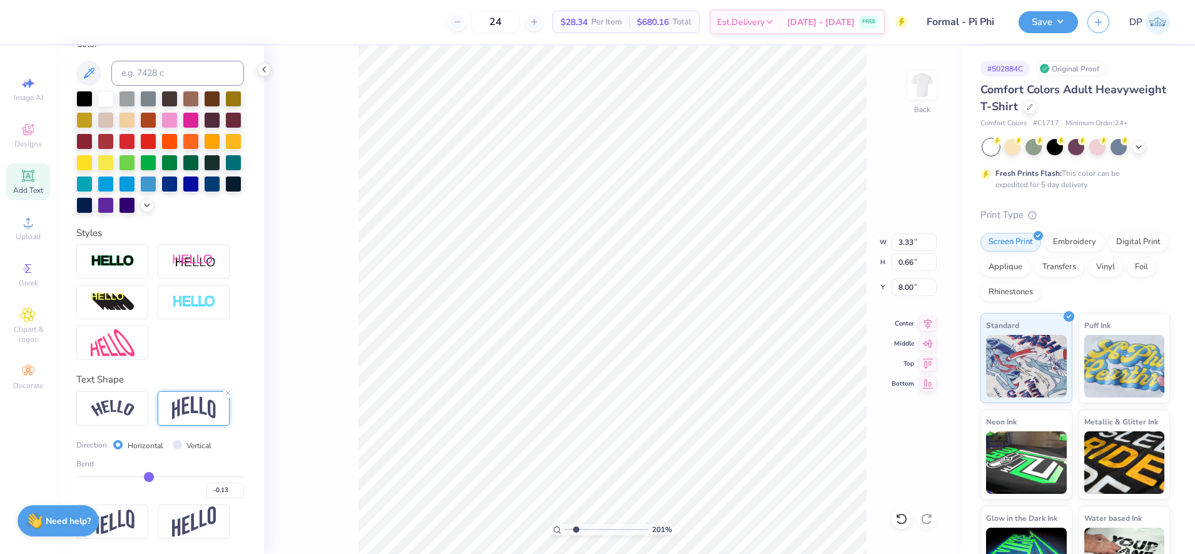
type input "-0.14"
type input "-0.15"
type input "-0.16"
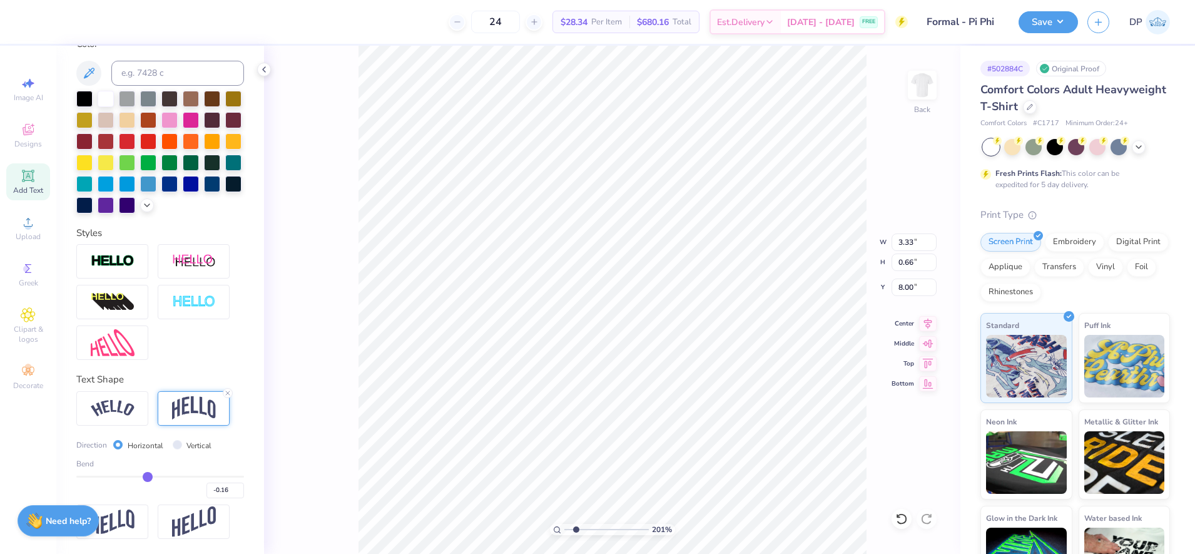
type input "-0.17"
type input "-0.18"
type input "-0.19"
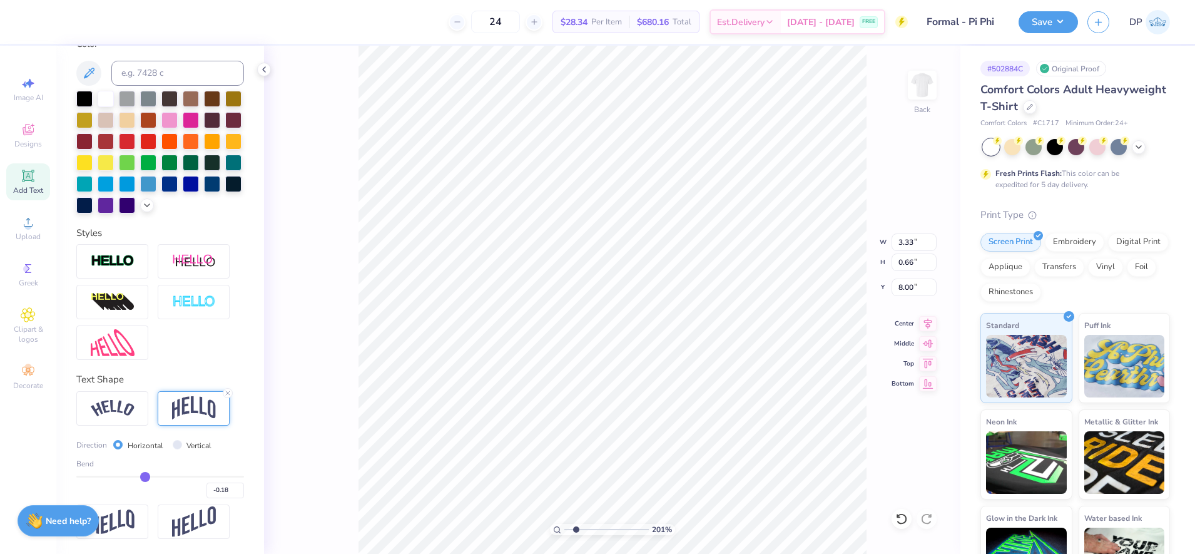
type input "-0.19"
type input "-0.2"
type input "-0.20"
type input "-0.21"
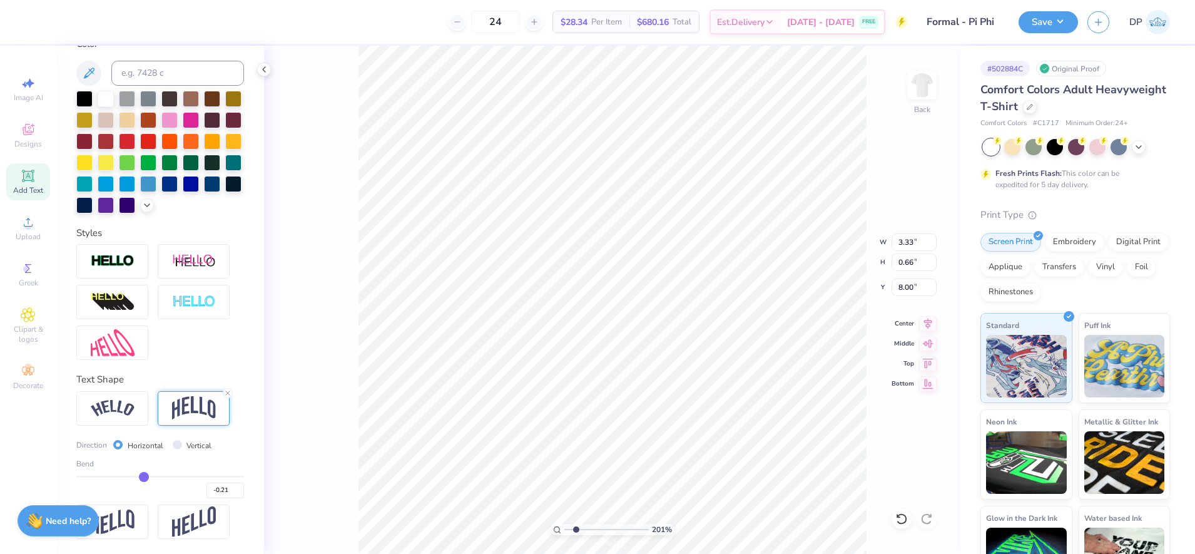
type input "-0.22"
type input "-0.23"
type input "-0.24"
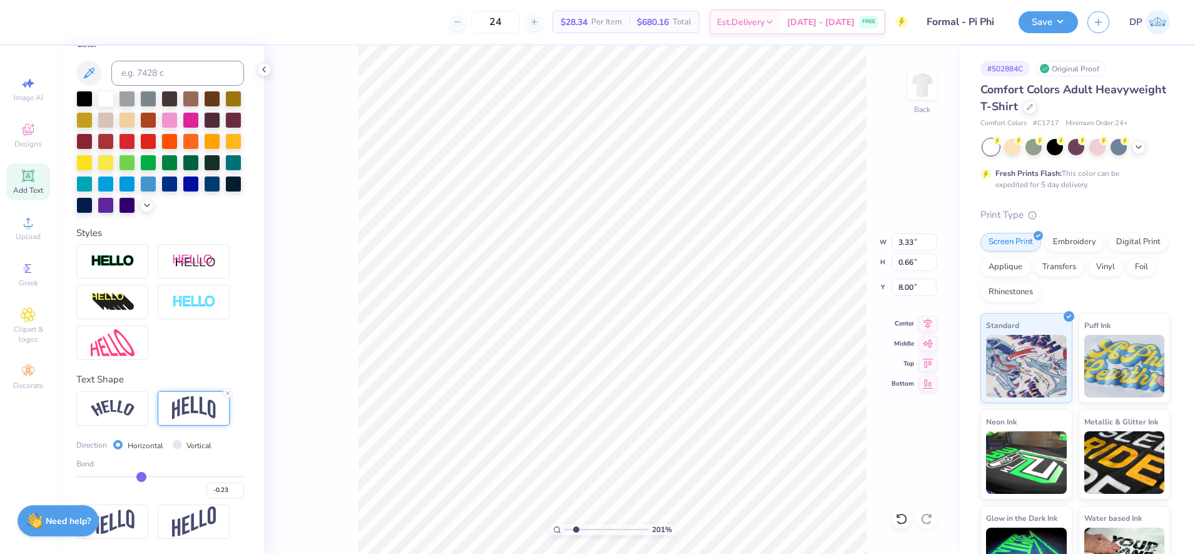
type input "-0.24"
type input "-0.26"
type input "-0.27"
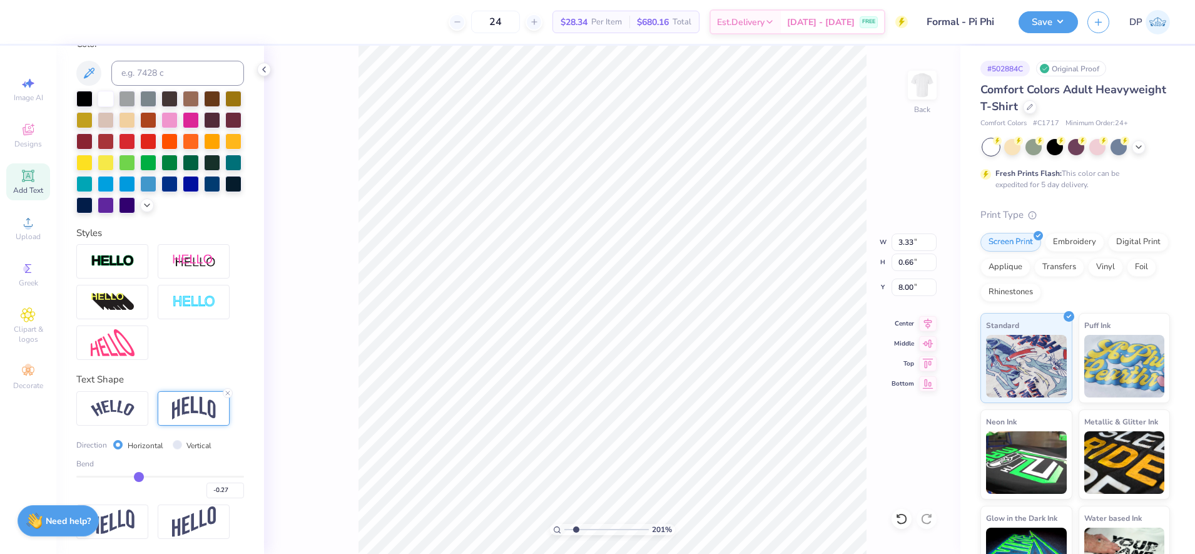
type input "-0.28"
type input "-0.29"
type input "-0.3"
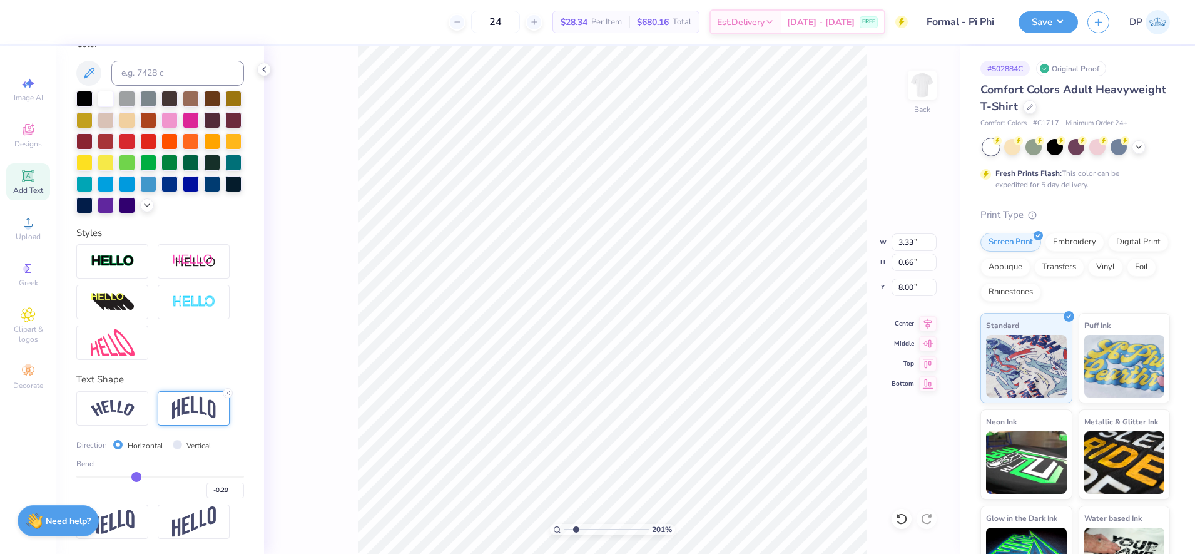
type input "-0.30"
drag, startPoint x: 145, startPoint y: 478, endPoint x: 132, endPoint y: 478, distance: 13.1
type input "-0.3"
click at [133, 477] on input "range" at bounding box center [160, 476] width 168 height 2
type input "0.90"
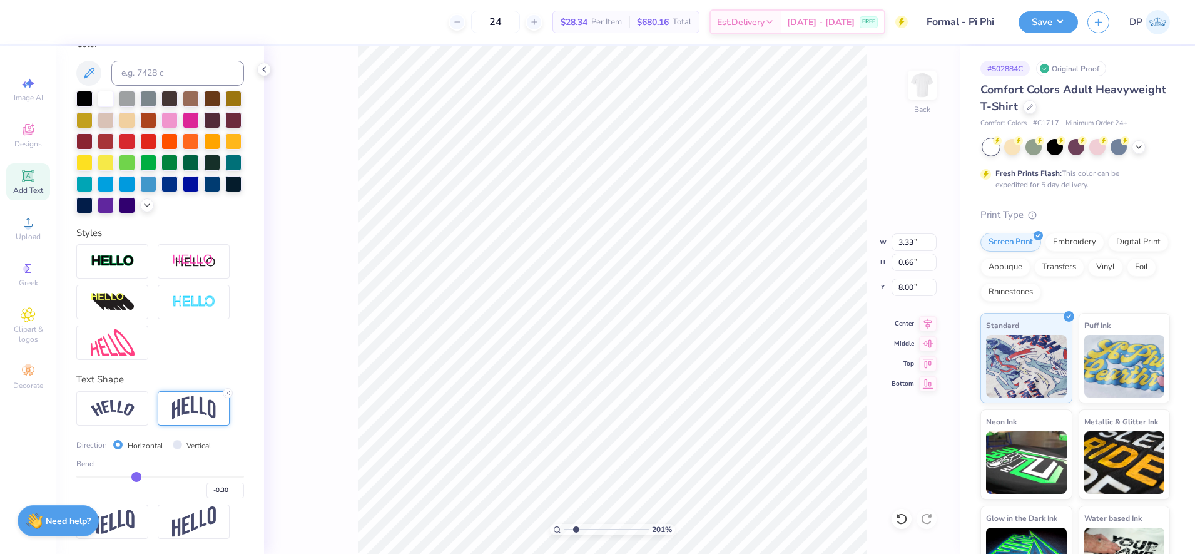
type input "7.88"
click at [26, 182] on icon at bounding box center [28, 175] width 15 height 15
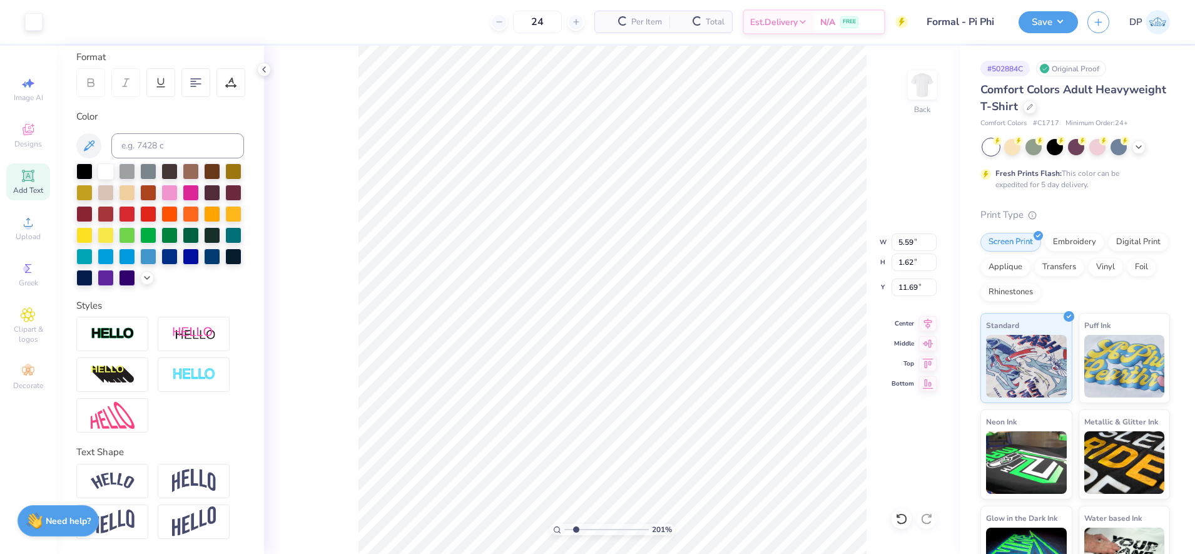
scroll to position [195, 0]
click at [199, 183] on div at bounding box center [191, 191] width 16 height 16
type input "2.98"
type input "0.86"
paste textarea "[DATE]"
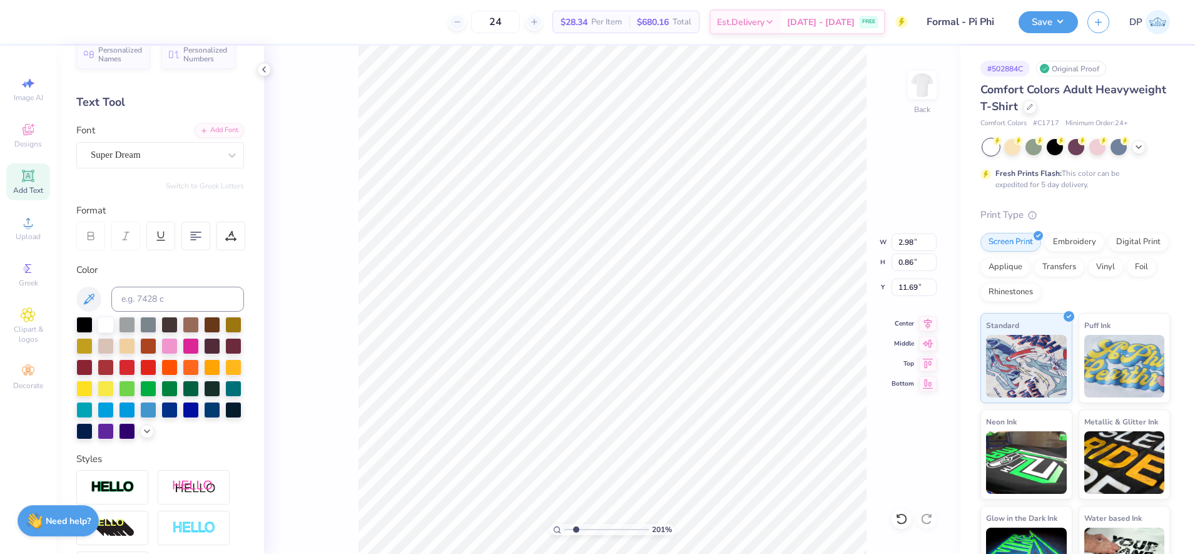
scroll to position [0, 0]
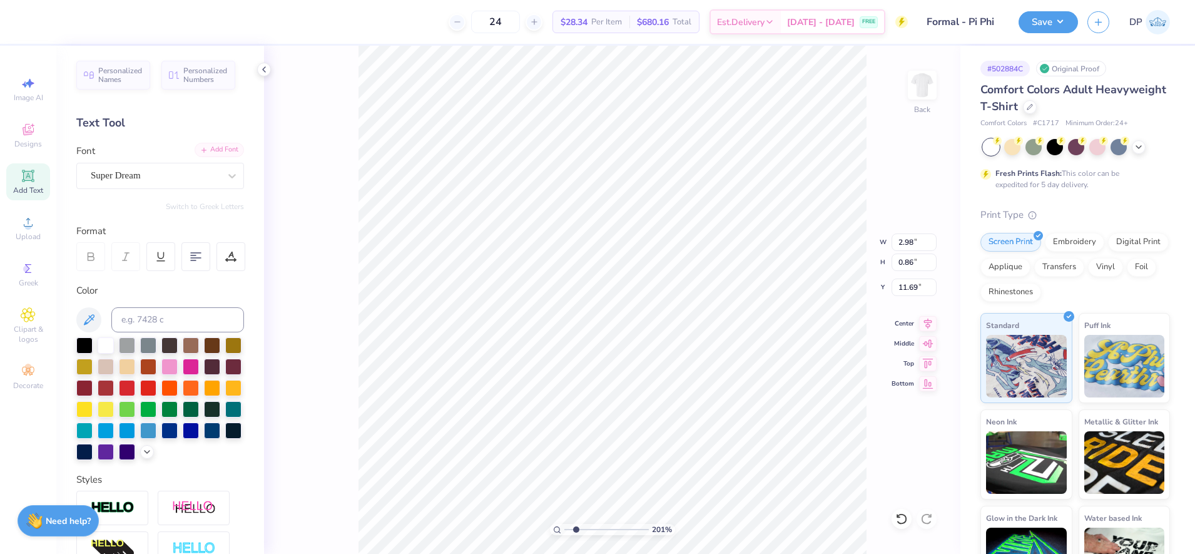
type textarea "[DATE]"
click at [206, 151] on div "Add Font" at bounding box center [219, 150] width 49 height 14
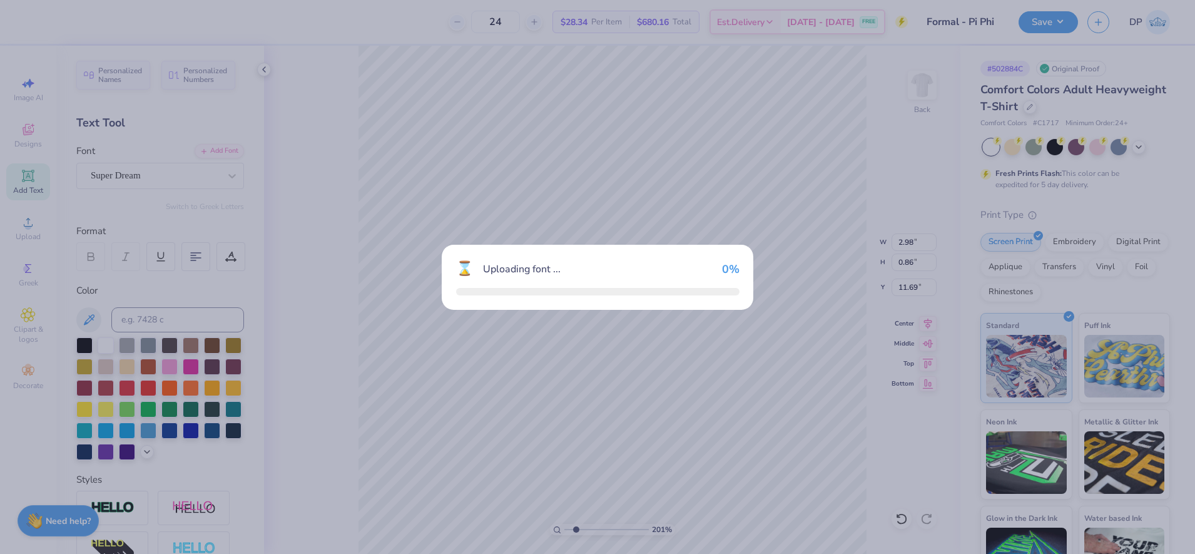
type input "5.30"
type input "0.90"
type input "11.67"
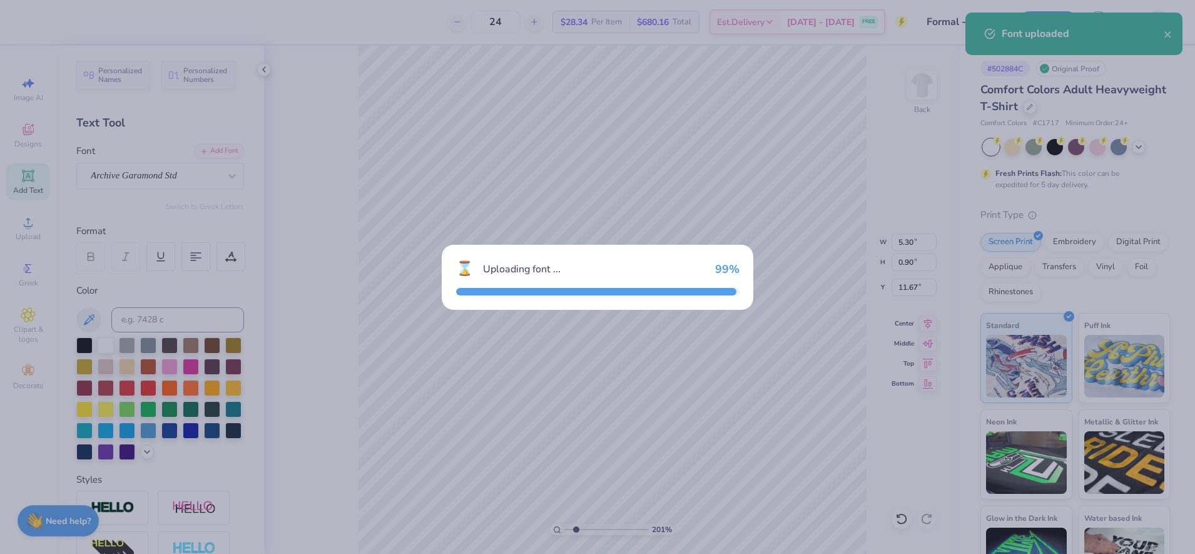
type input "5.21"
type input "0.93"
type input "11.66"
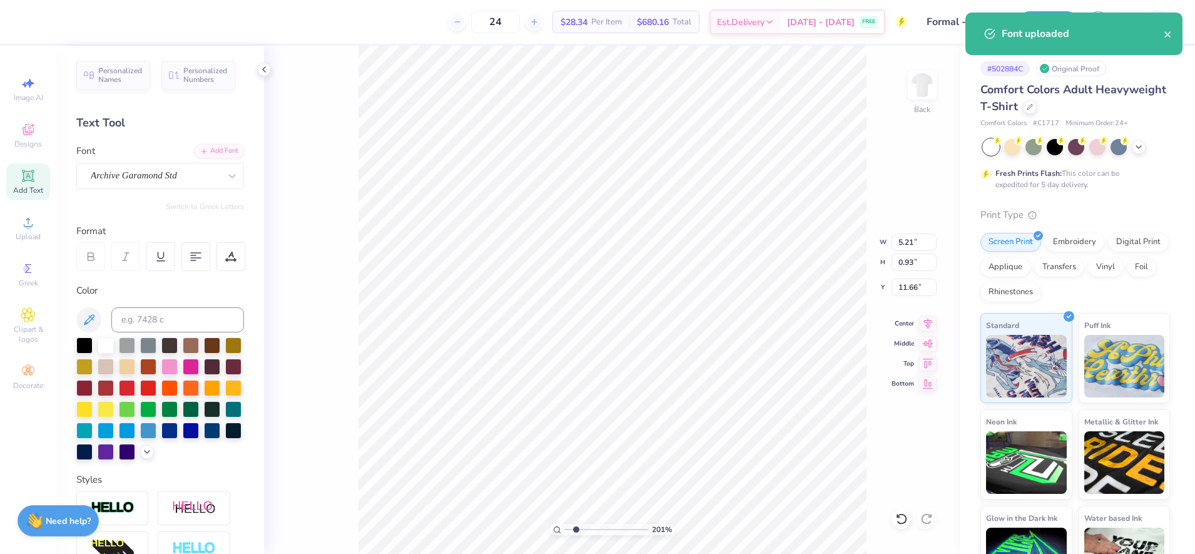
type input "2.70"
type input "0.48"
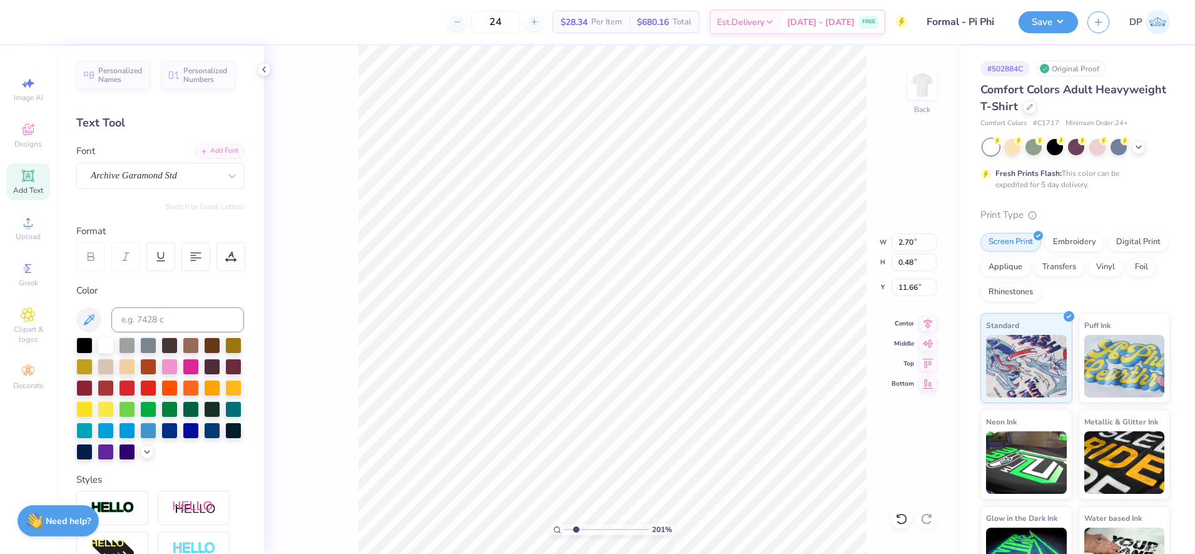
type input "8.02"
type input "3.37"
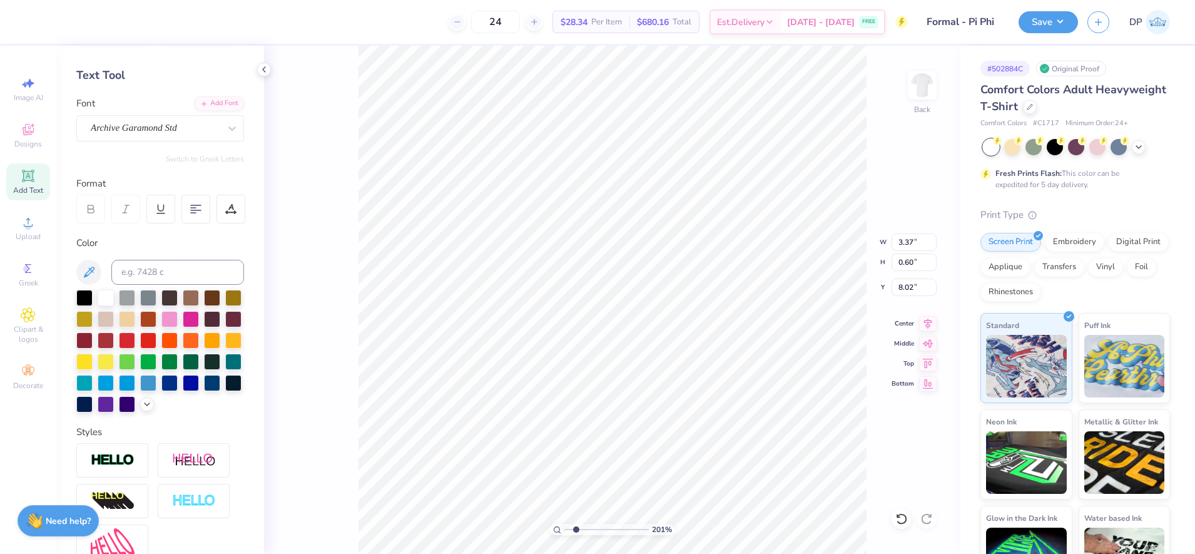
scroll to position [195, 0]
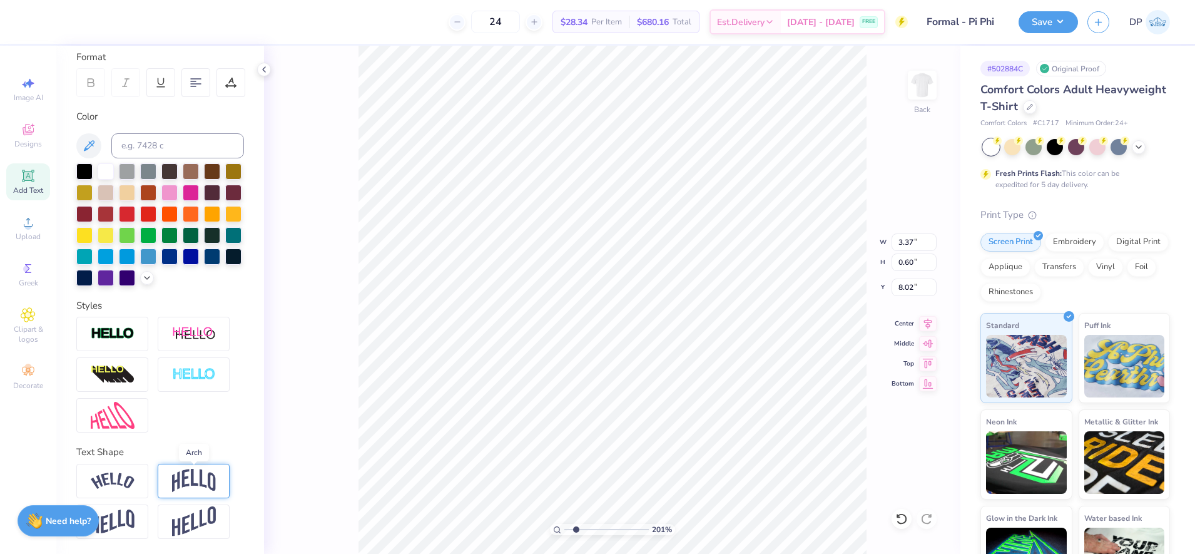
click at [195, 485] on img at bounding box center [194, 481] width 44 height 24
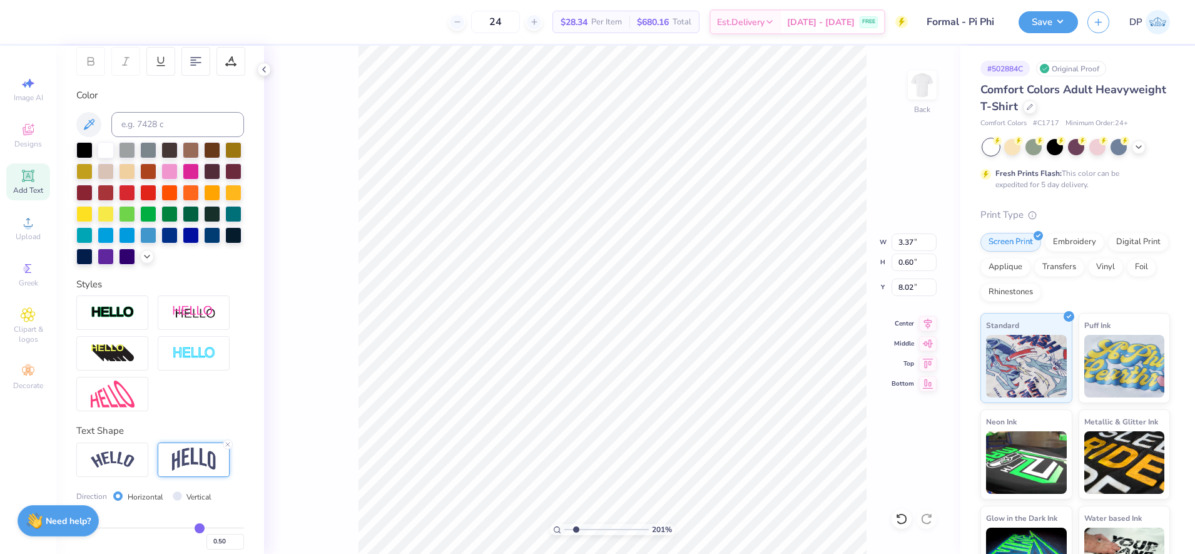
type input "1.22"
type input "7.72"
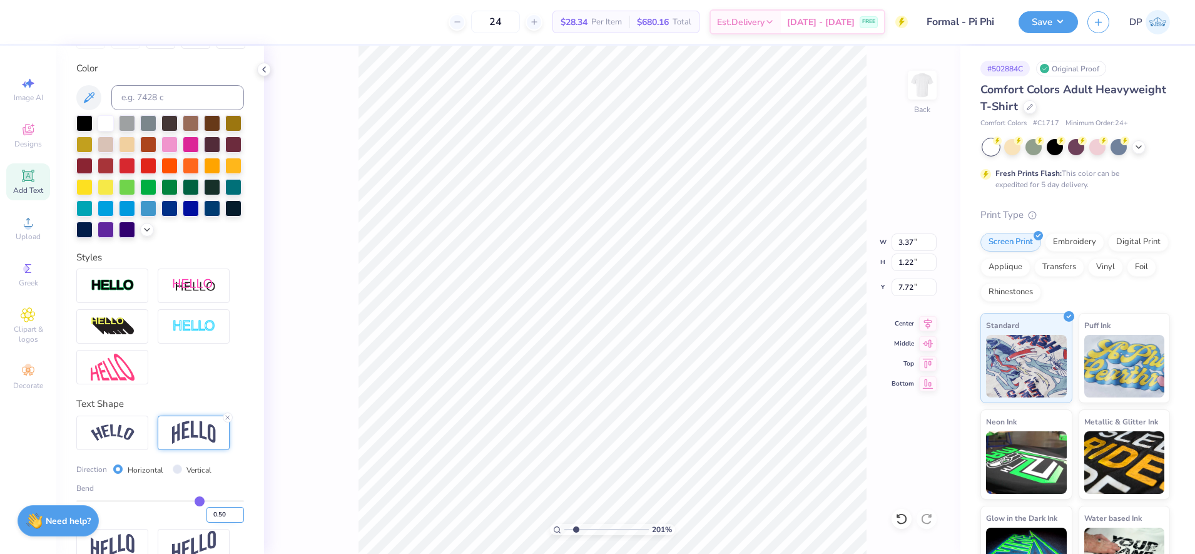
scroll to position [268, 0]
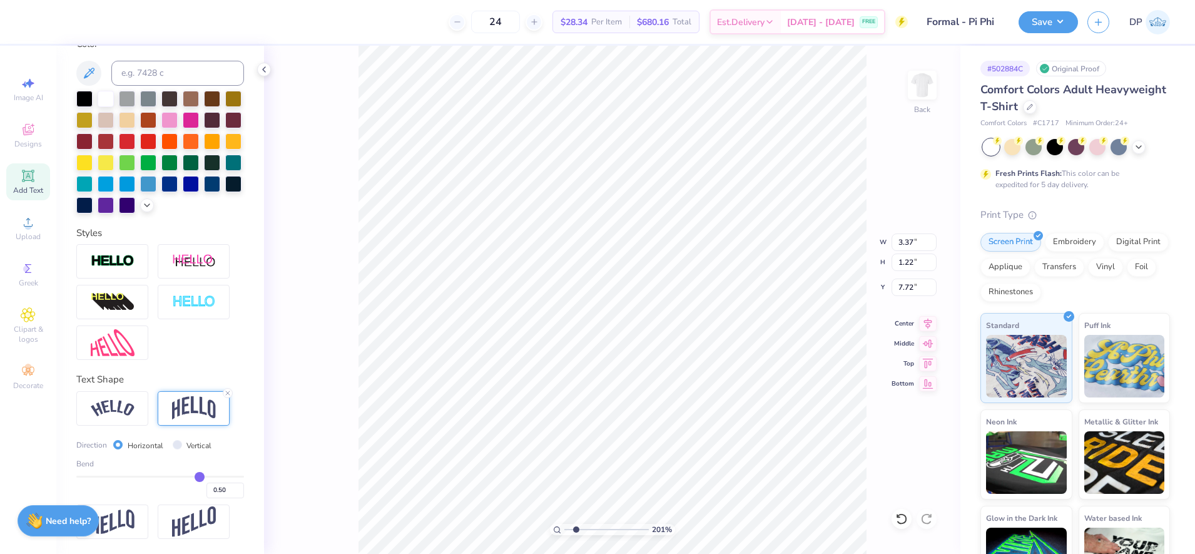
click at [153, 478] on div "0.50" at bounding box center [160, 486] width 168 height 23
type input "-0.09"
click at [148, 476] on input "range" at bounding box center [160, 476] width 168 height 2
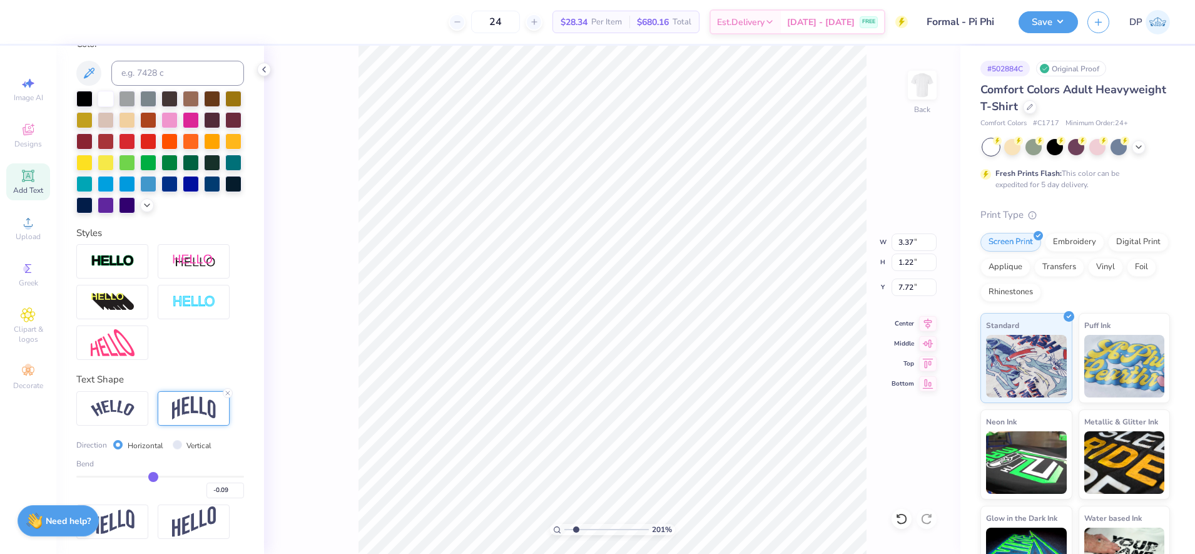
type input "0.68"
type input "8.04"
type input "-0.12"
click at [144, 477] on input "range" at bounding box center [160, 476] width 168 height 2
click at [146, 477] on input "range" at bounding box center [160, 476] width 168 height 2
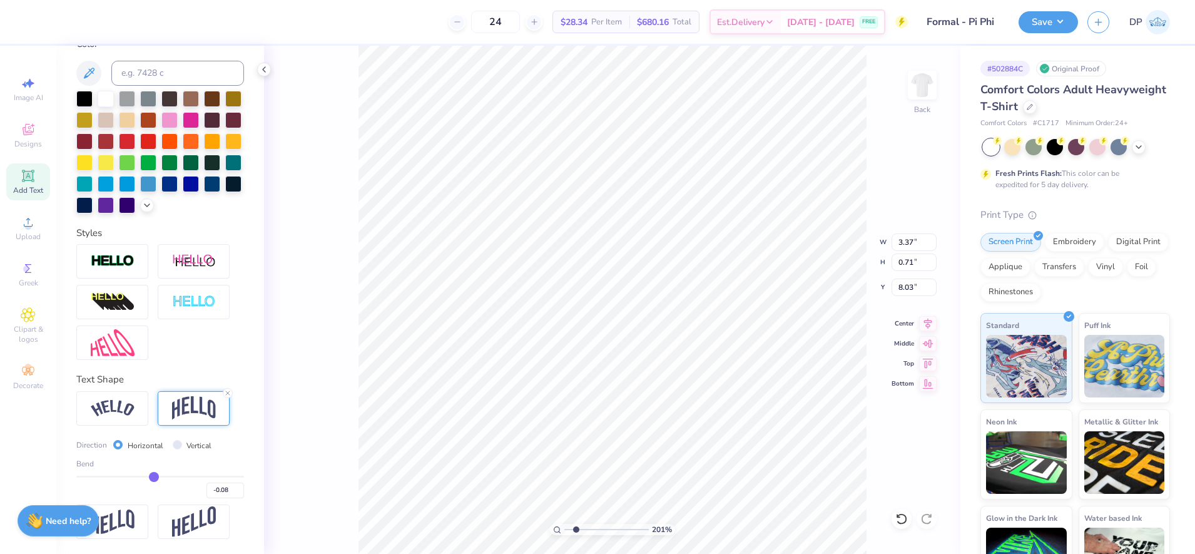
click at [148, 477] on input "range" at bounding box center [160, 476] width 168 height 2
click at [661, 439] on li "Ungroup" at bounding box center [677, 441] width 98 height 24
click at [524, 415] on li "Group" at bounding box center [550, 416] width 98 height 24
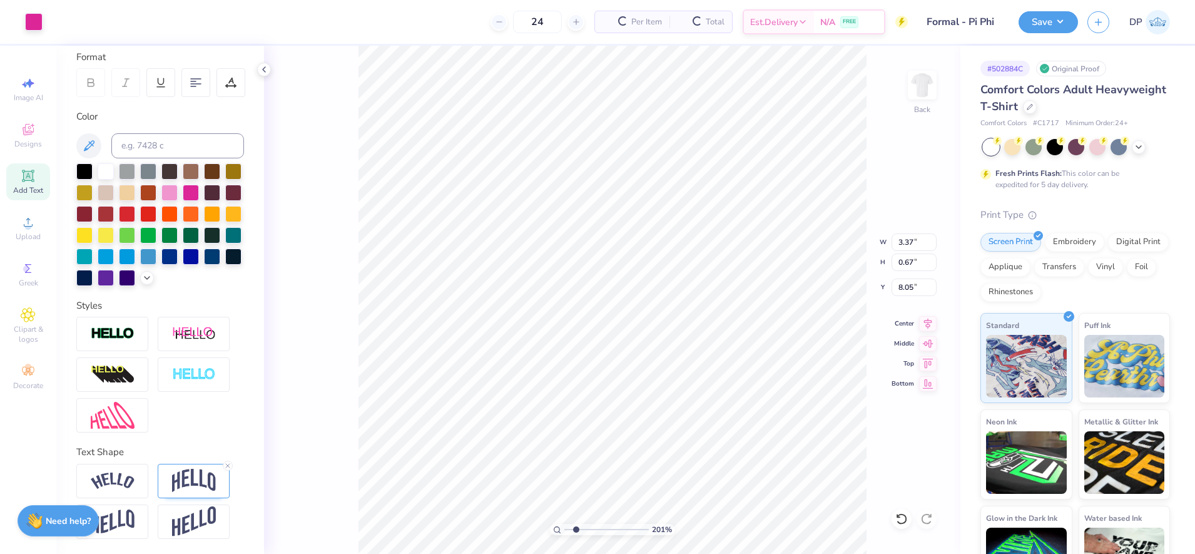
scroll to position [195, 0]
drag, startPoint x: 155, startPoint y: 114, endPoint x: 143, endPoint y: 117, distance: 12.1
click at [155, 133] on input at bounding box center [177, 145] width 133 height 25
drag, startPoint x: 576, startPoint y: 532, endPoint x: 619, endPoint y: 528, distance: 43.3
click at [619, 528] on input "range" at bounding box center [606, 529] width 84 height 11
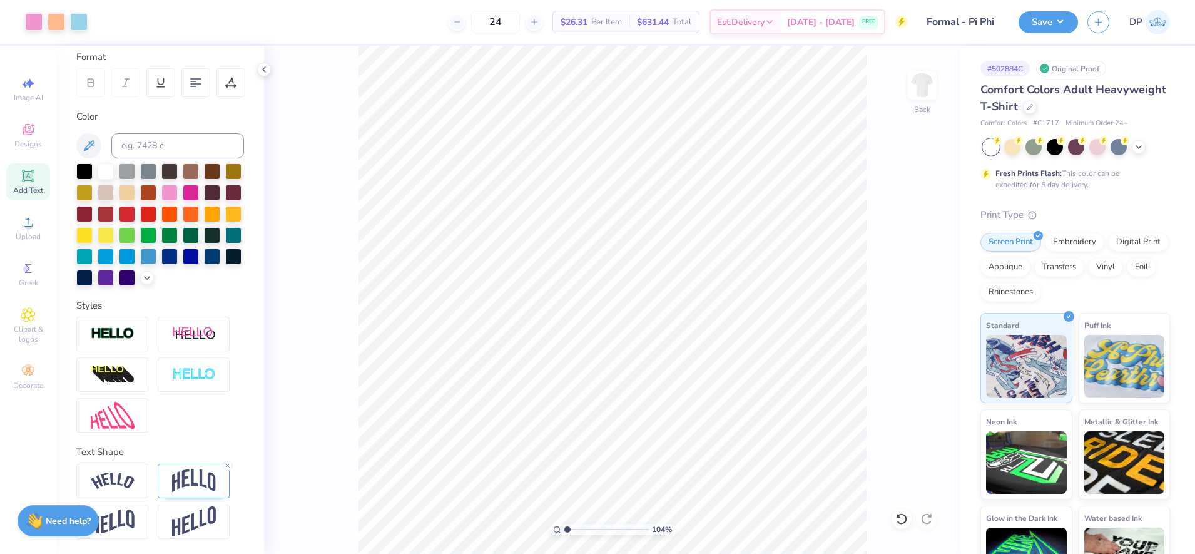
drag, startPoint x: 616, startPoint y: 529, endPoint x: 567, endPoint y: 535, distance: 49.1
click at [567, 535] on input "range" at bounding box center [606, 529] width 84 height 11
drag, startPoint x: 650, startPoint y: 395, endPoint x: 686, endPoint y: 417, distance: 41.8
click at [686, 417] on ul "Cut Copy Paste Remove Background Duplicate Download vector Select All Delete Gr…" at bounding box center [677, 379] width 98 height 342
click at [686, 414] on li "Group" at bounding box center [677, 416] width 98 height 24
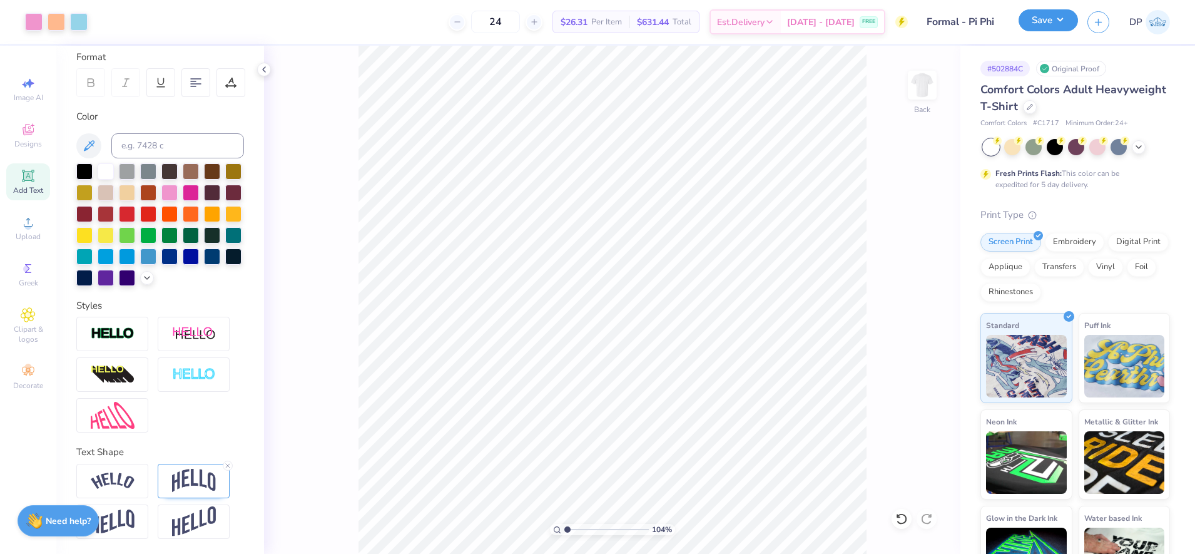
click at [1058, 23] on button "Save" at bounding box center [1047, 20] width 59 height 22
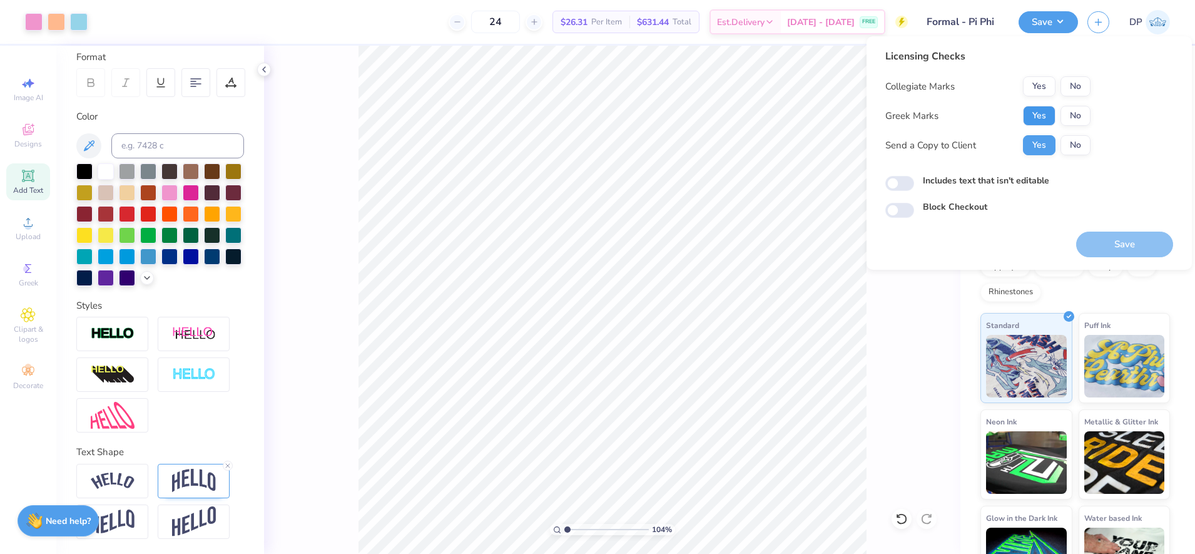
click at [1040, 109] on button "Yes" at bounding box center [1039, 116] width 33 height 20
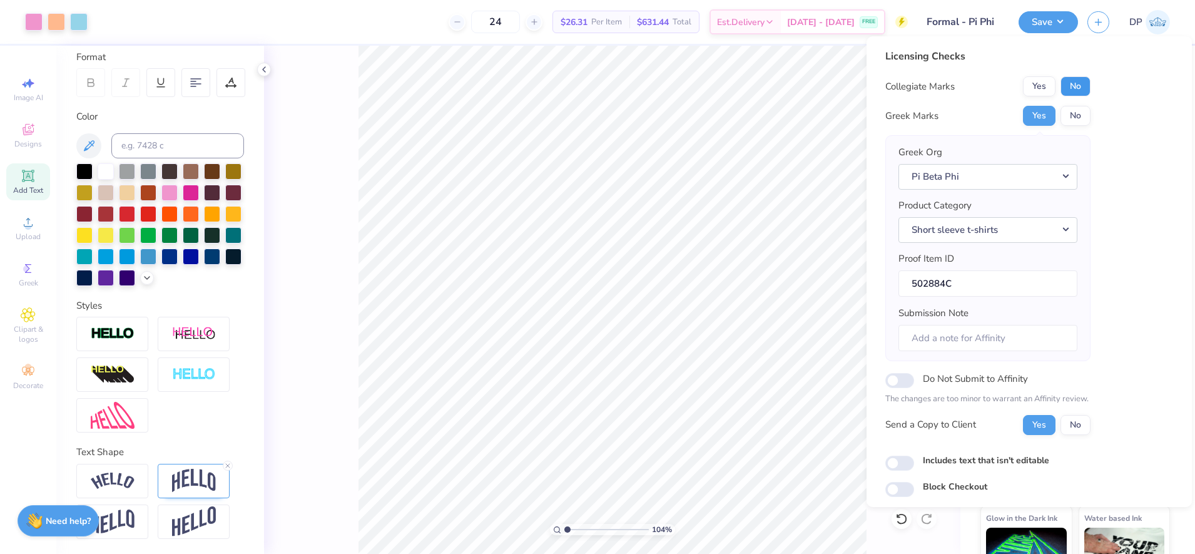
click at [1083, 89] on button "No" at bounding box center [1075, 86] width 30 height 20
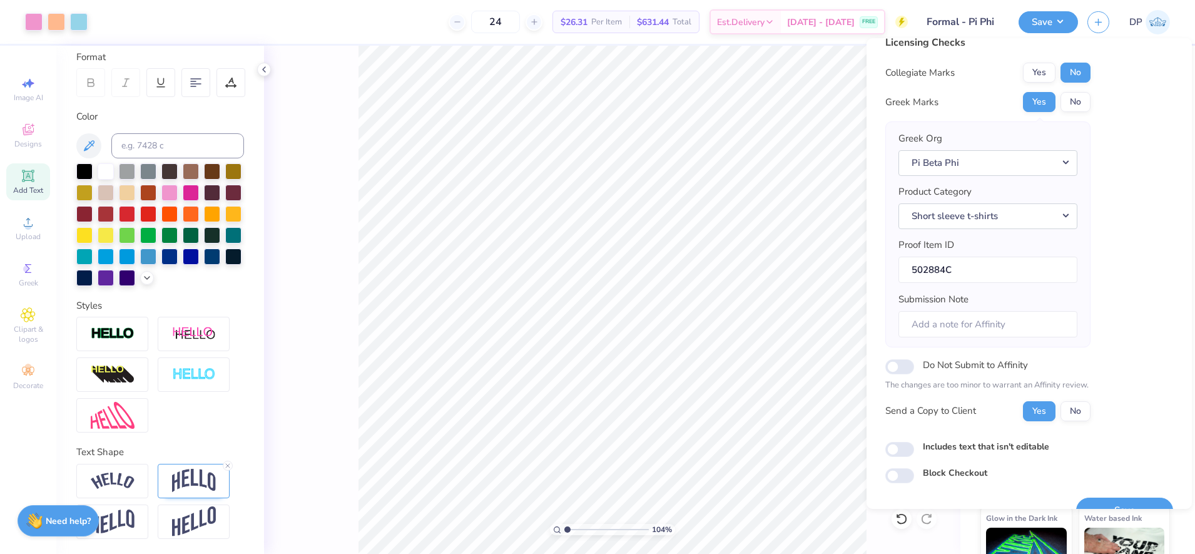
scroll to position [42, 0]
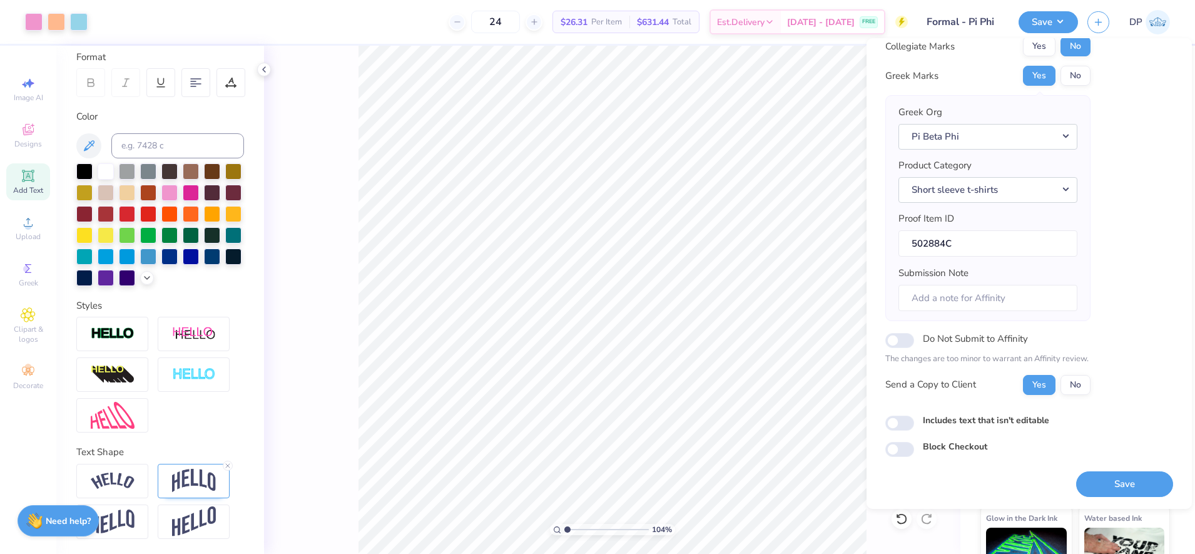
click at [1005, 420] on label "Includes text that isn't editable" at bounding box center [986, 420] width 126 height 13
click at [914, 420] on input "Includes text that isn't editable" at bounding box center [899, 422] width 29 height 15
click at [1090, 477] on button "Save" at bounding box center [1124, 484] width 97 height 26
